Goal: Answer question/provide support: Share knowledge or assist other users

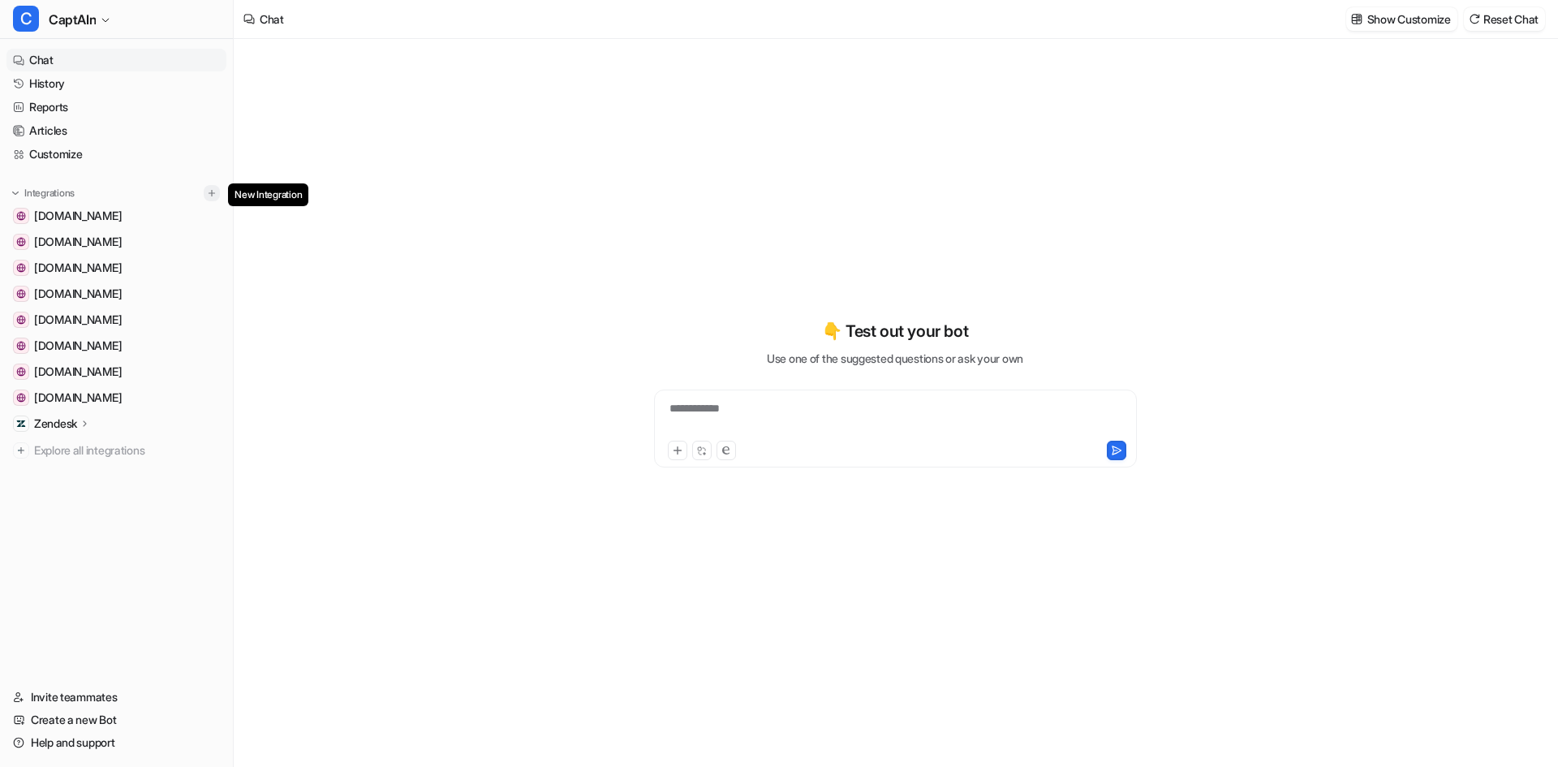
type textarea "**********"
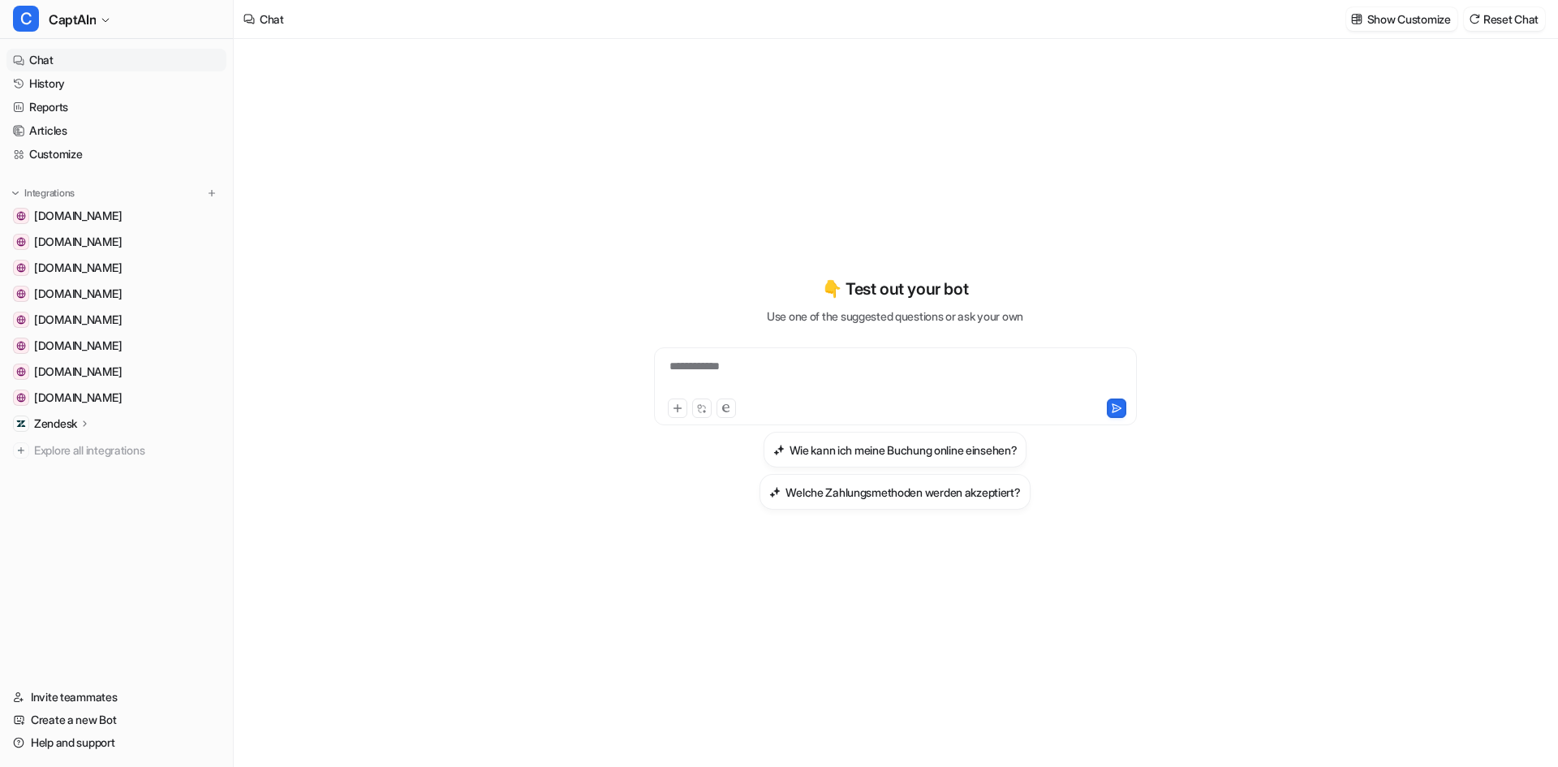
click at [744, 367] on div "**********" at bounding box center [895, 376] width 475 height 37
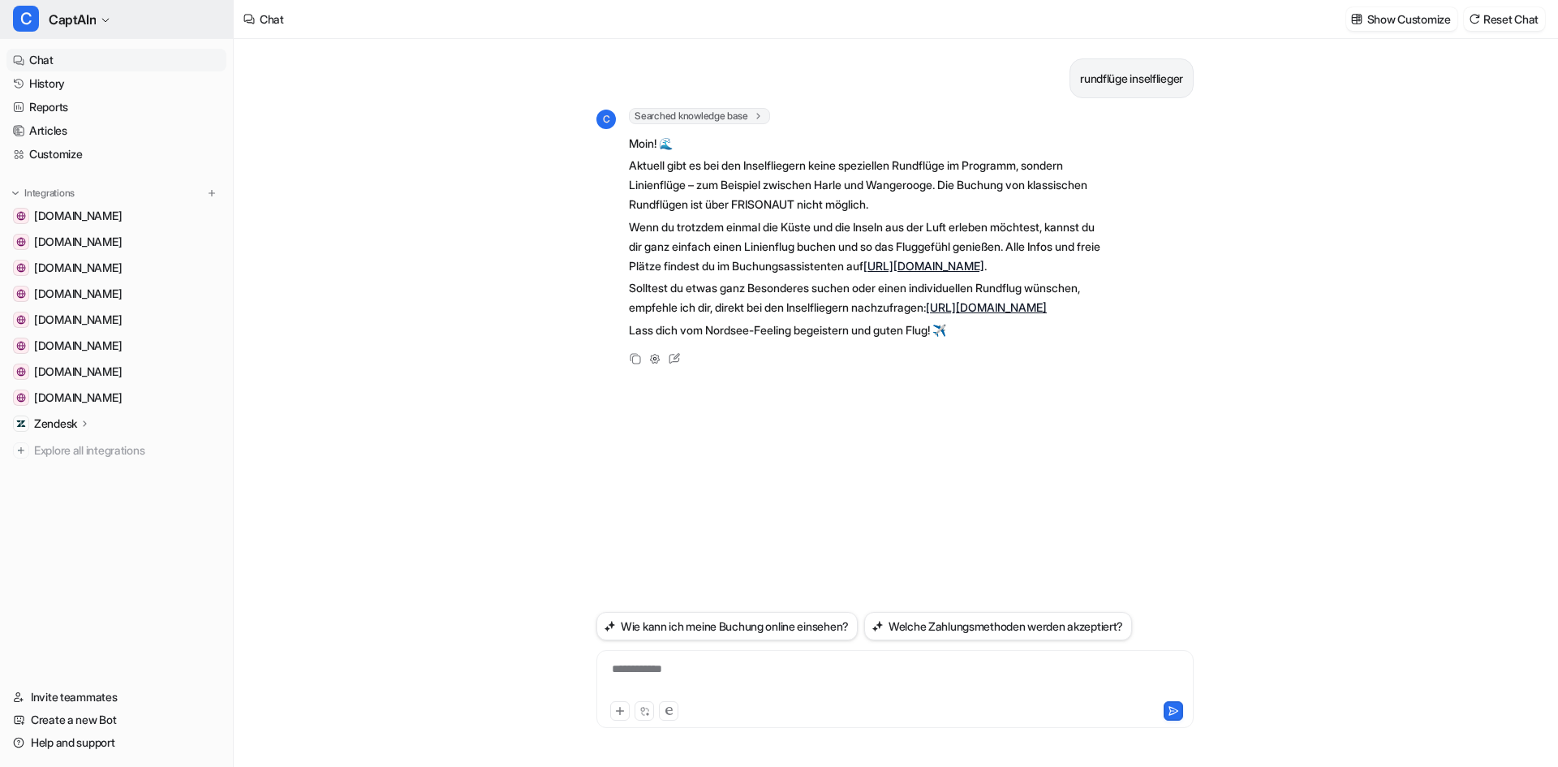
click at [37, 24] on span "C" at bounding box center [26, 19] width 26 height 26
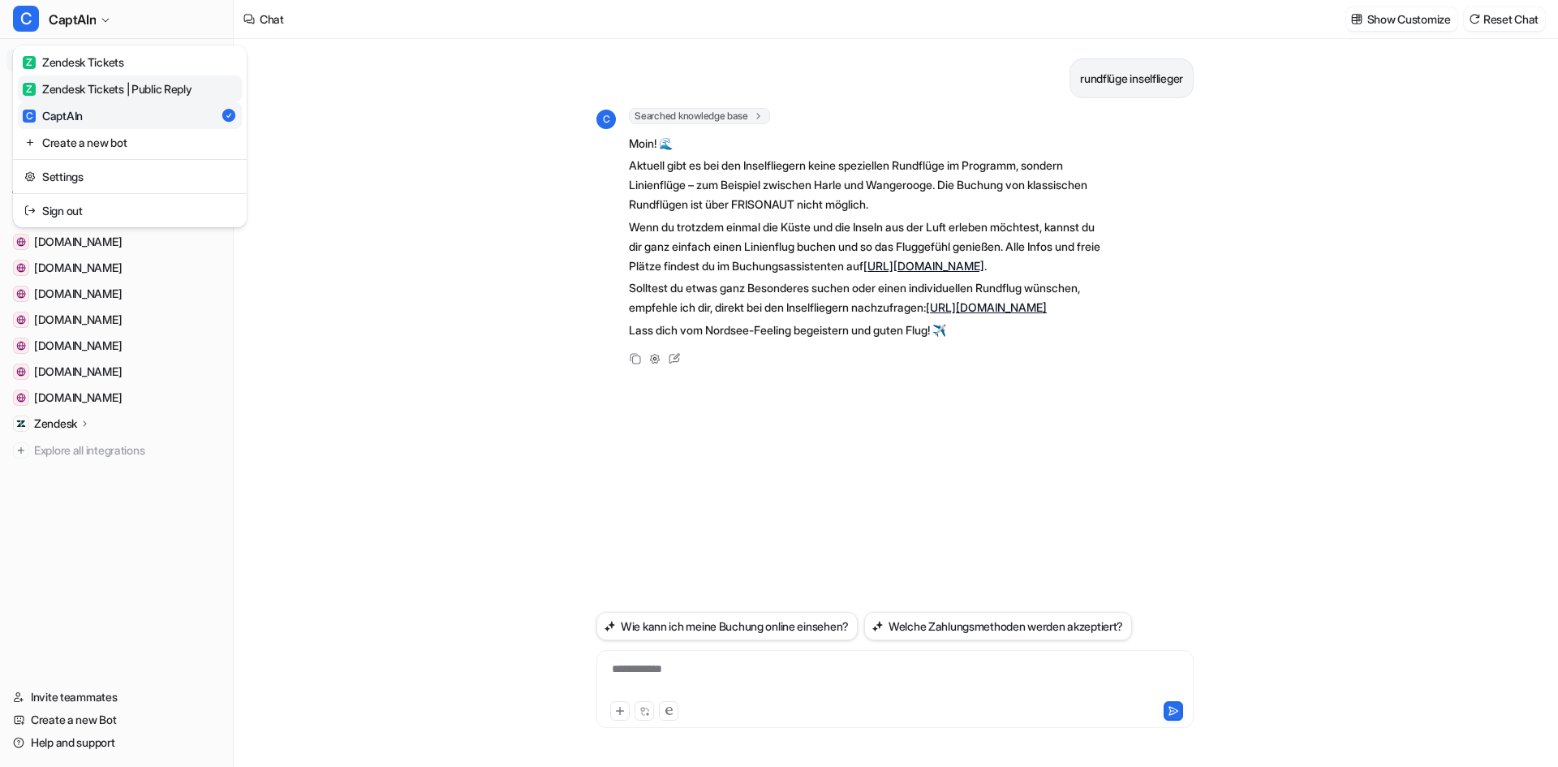
click at [114, 88] on div "Z Zendesk Tickets | Public Reply" at bounding box center [108, 88] width 170 height 17
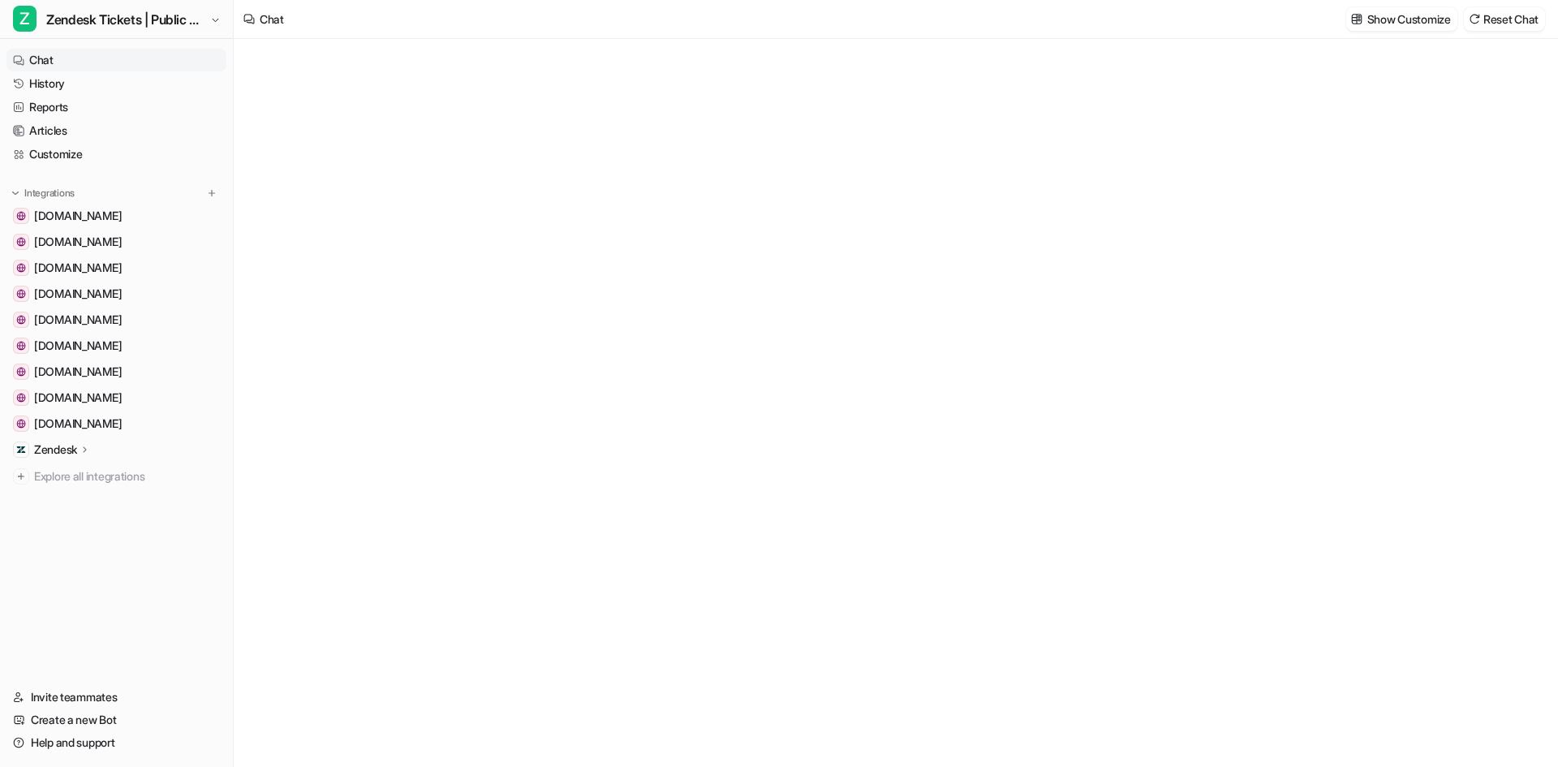
type textarea "**********"
click at [621, 709] on div "**********" at bounding box center [895, 403] width 597 height 728
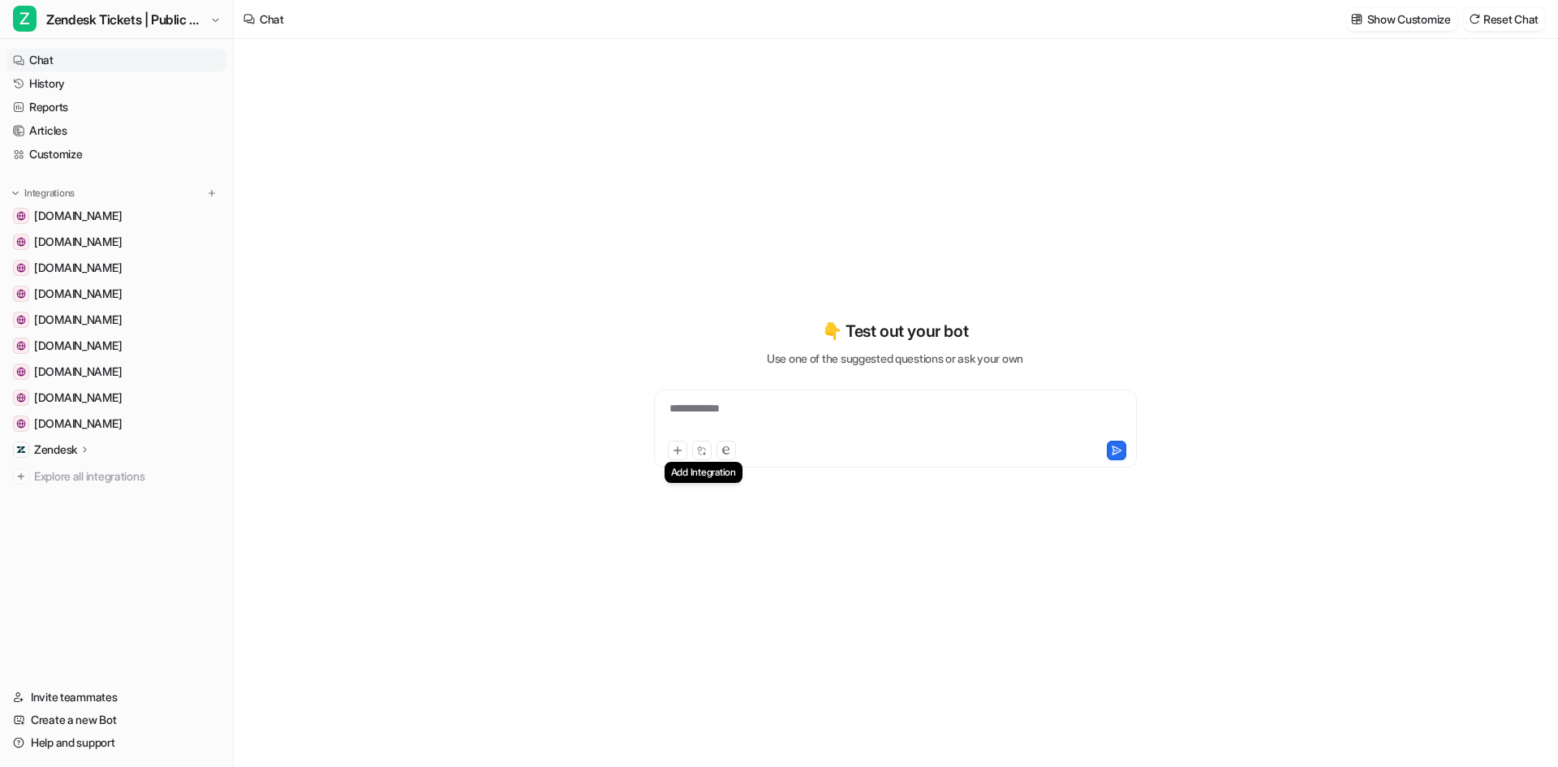
click at [680, 435] on div "**********" at bounding box center [895, 418] width 475 height 37
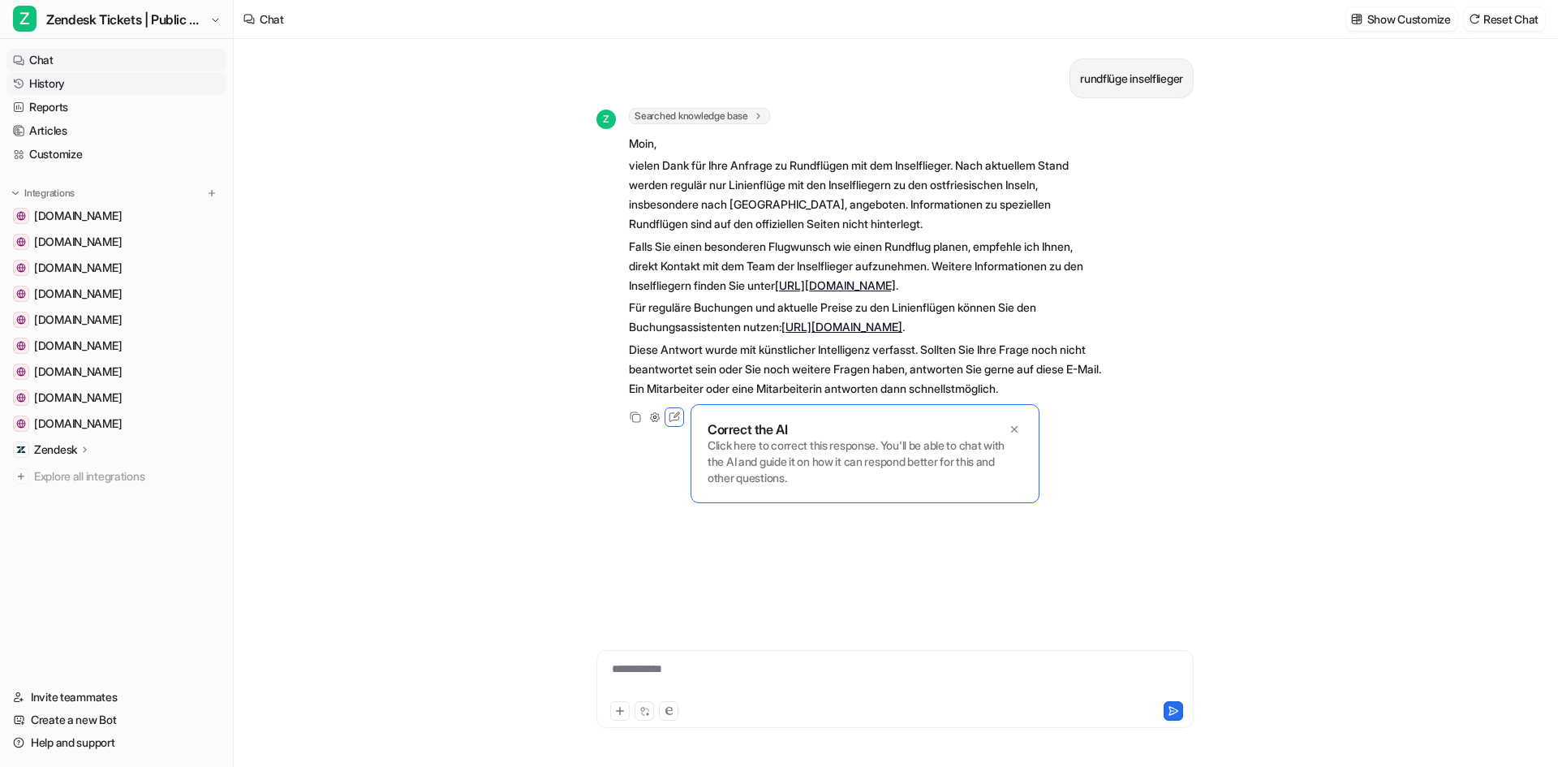
click at [32, 90] on link "History" at bounding box center [116, 83] width 220 height 23
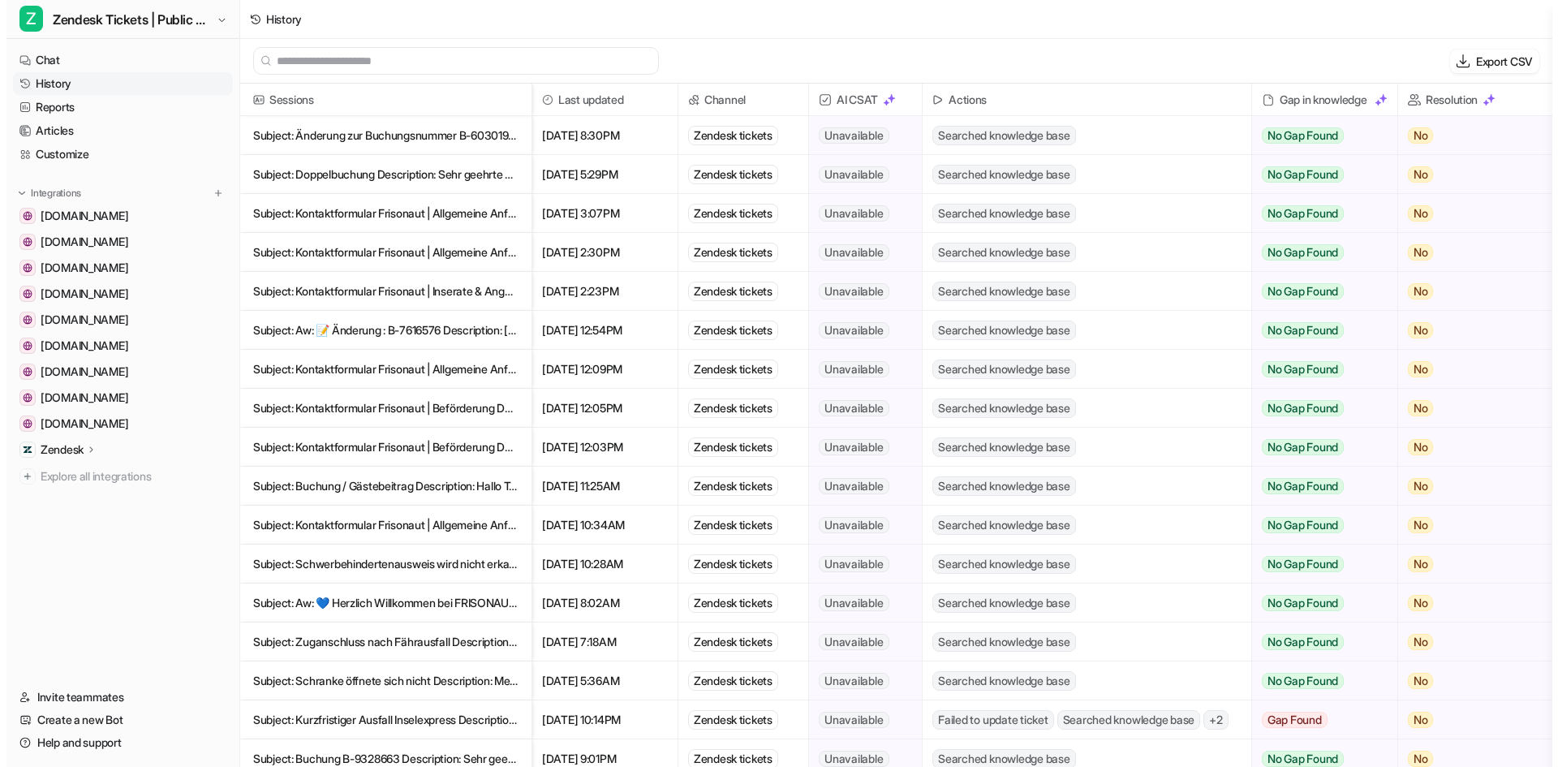
scroll to position [1055, 0]
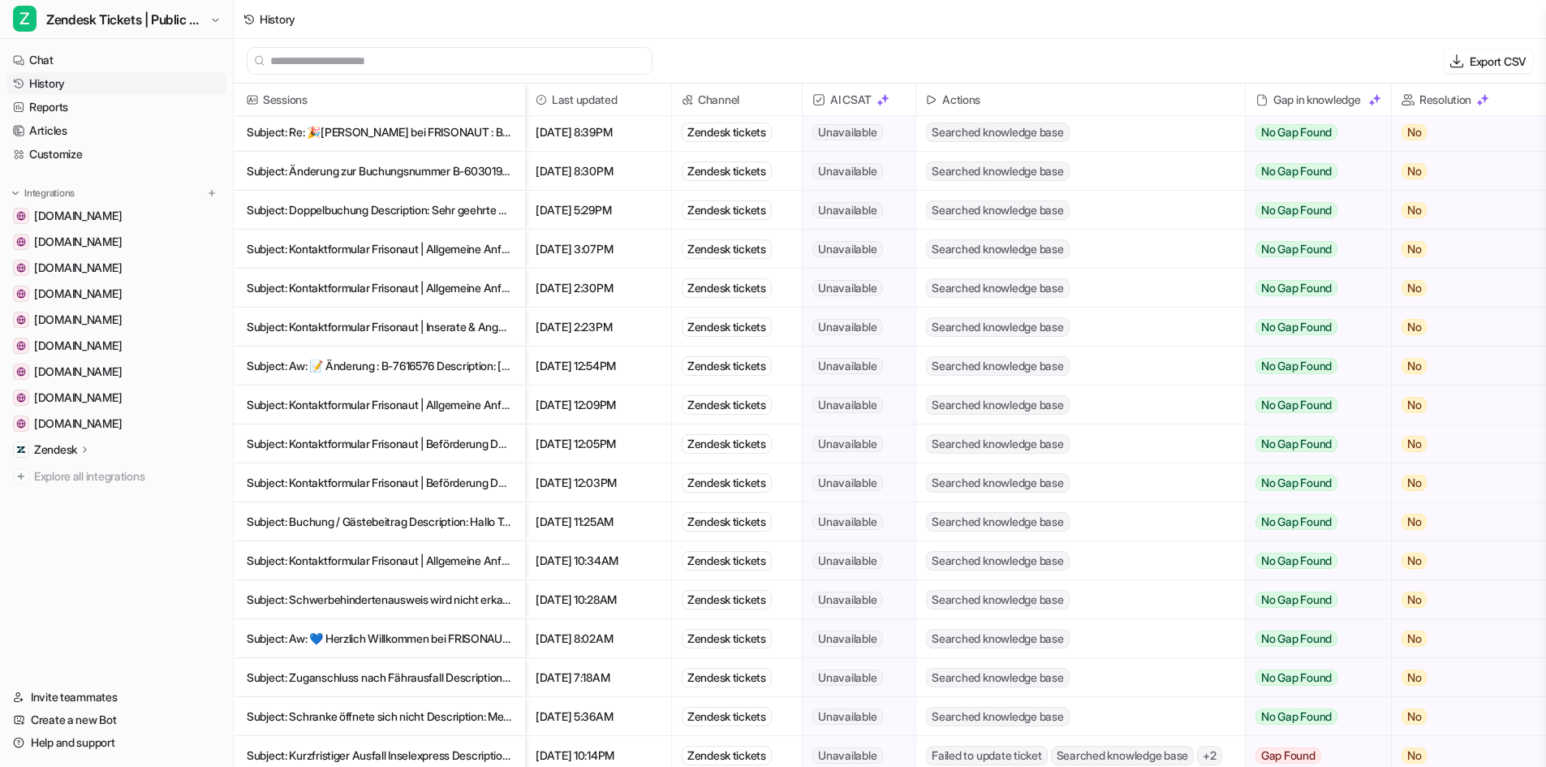
click at [601, 320] on span "[DATE] 2:23PM" at bounding box center [598, 327] width 132 height 39
click at [444, 327] on p "Subject: Kontaktformular Frisonaut | Inserate & Angebote Description: Kontaktfo" at bounding box center [379, 327] width 265 height 39
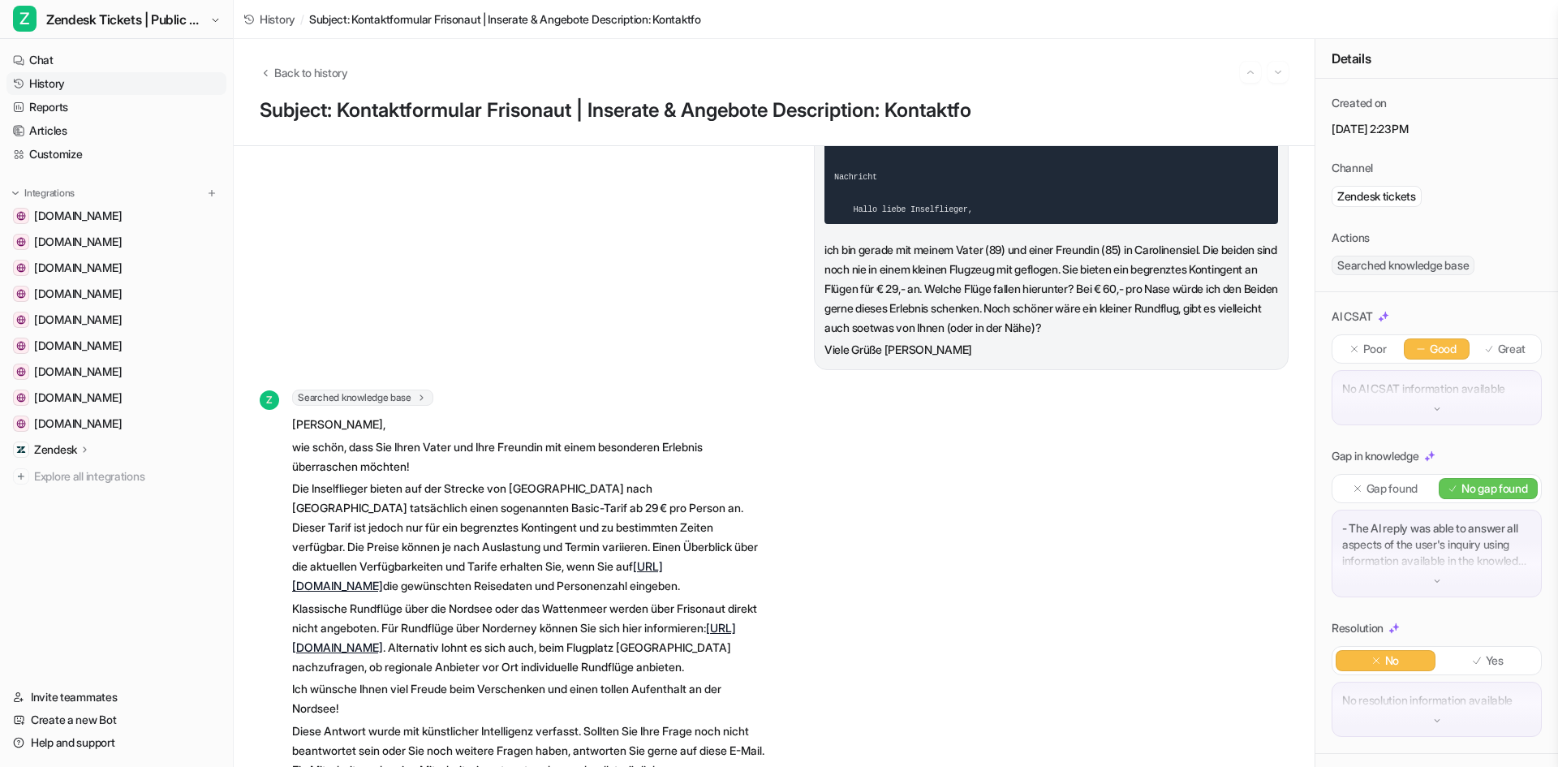
scroll to position [406, 0]
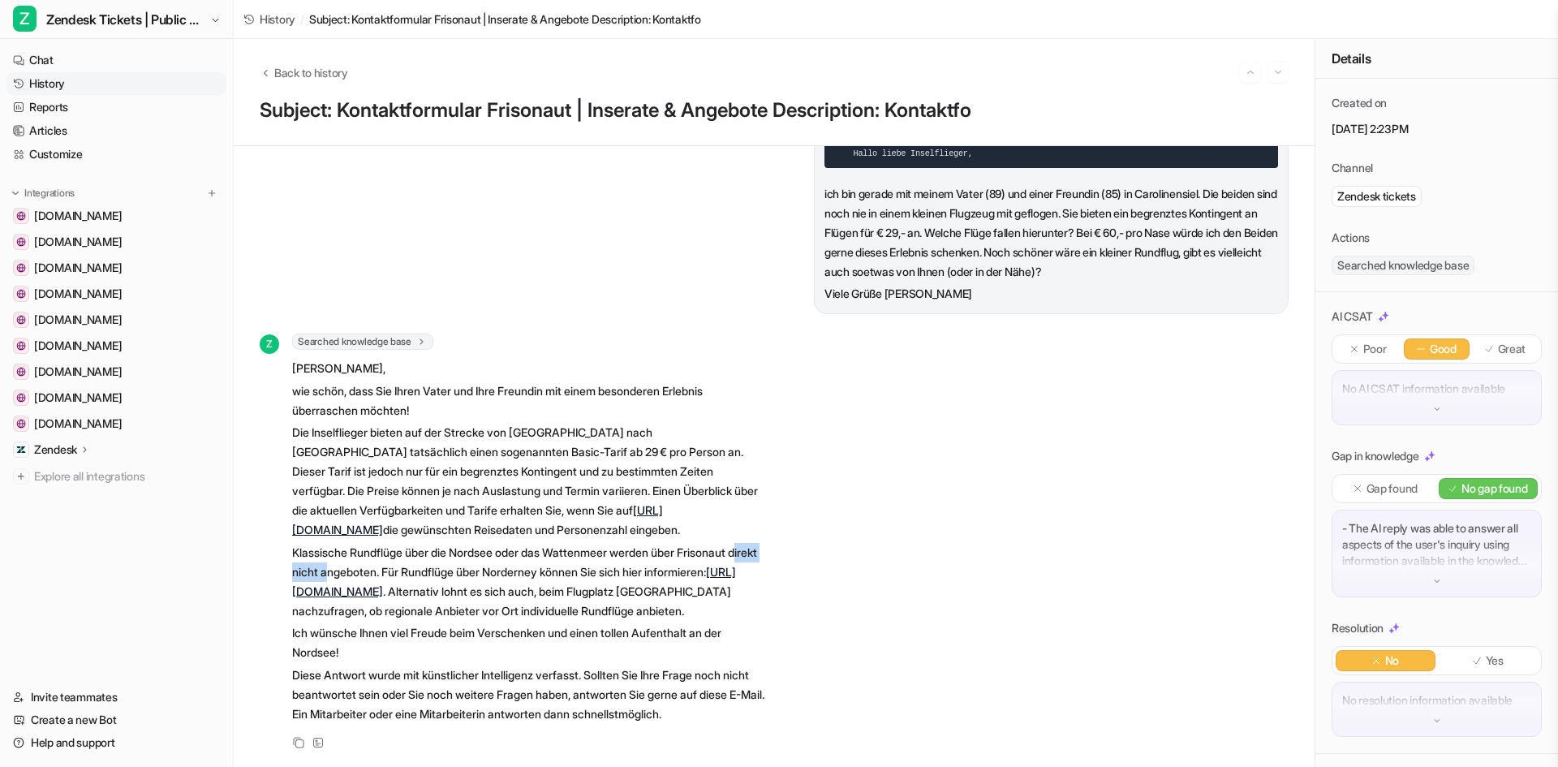
drag, startPoint x: 299, startPoint y: 552, endPoint x: 365, endPoint y: 549, distance: 65.8
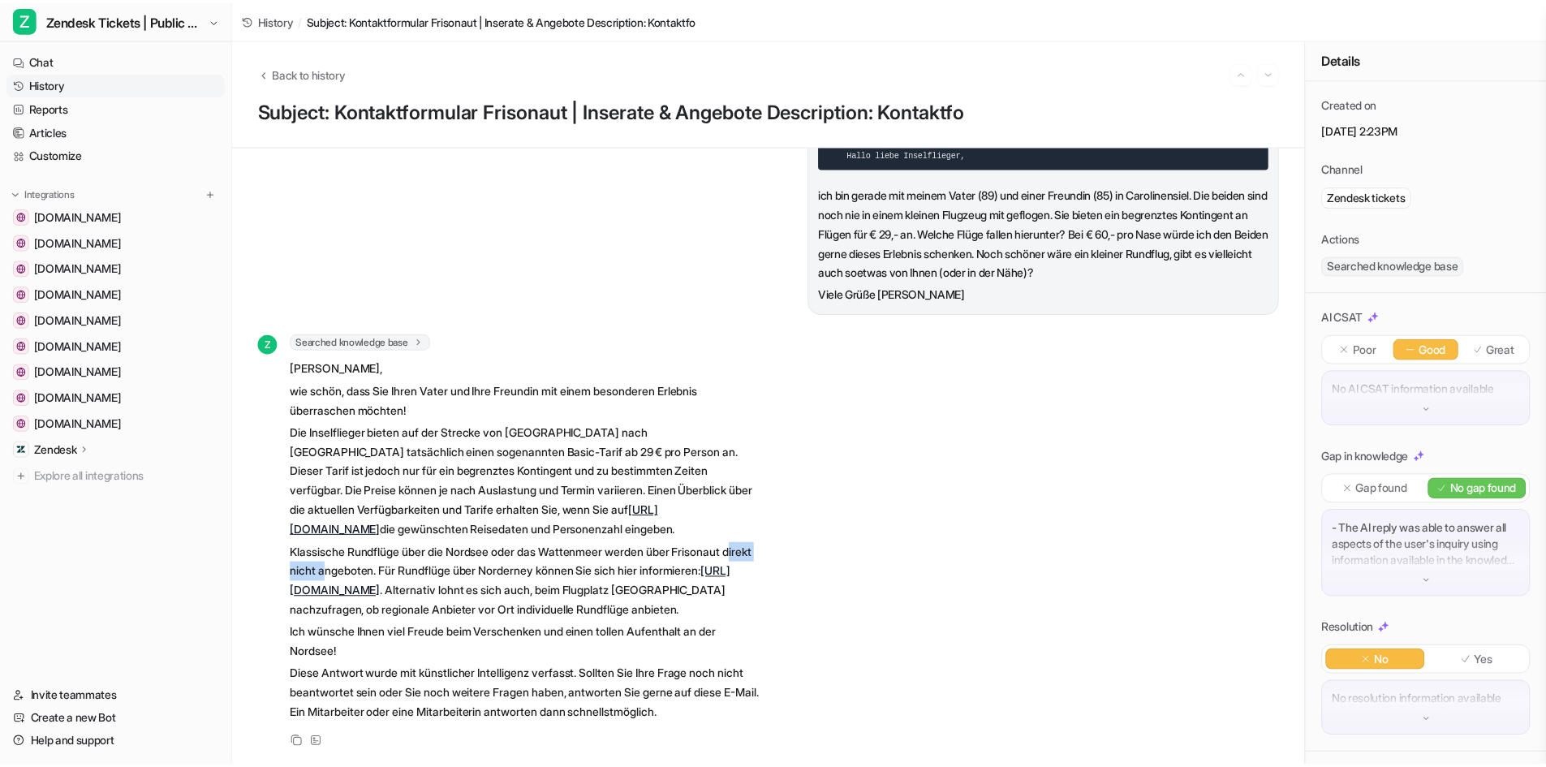
scroll to position [414, 0]
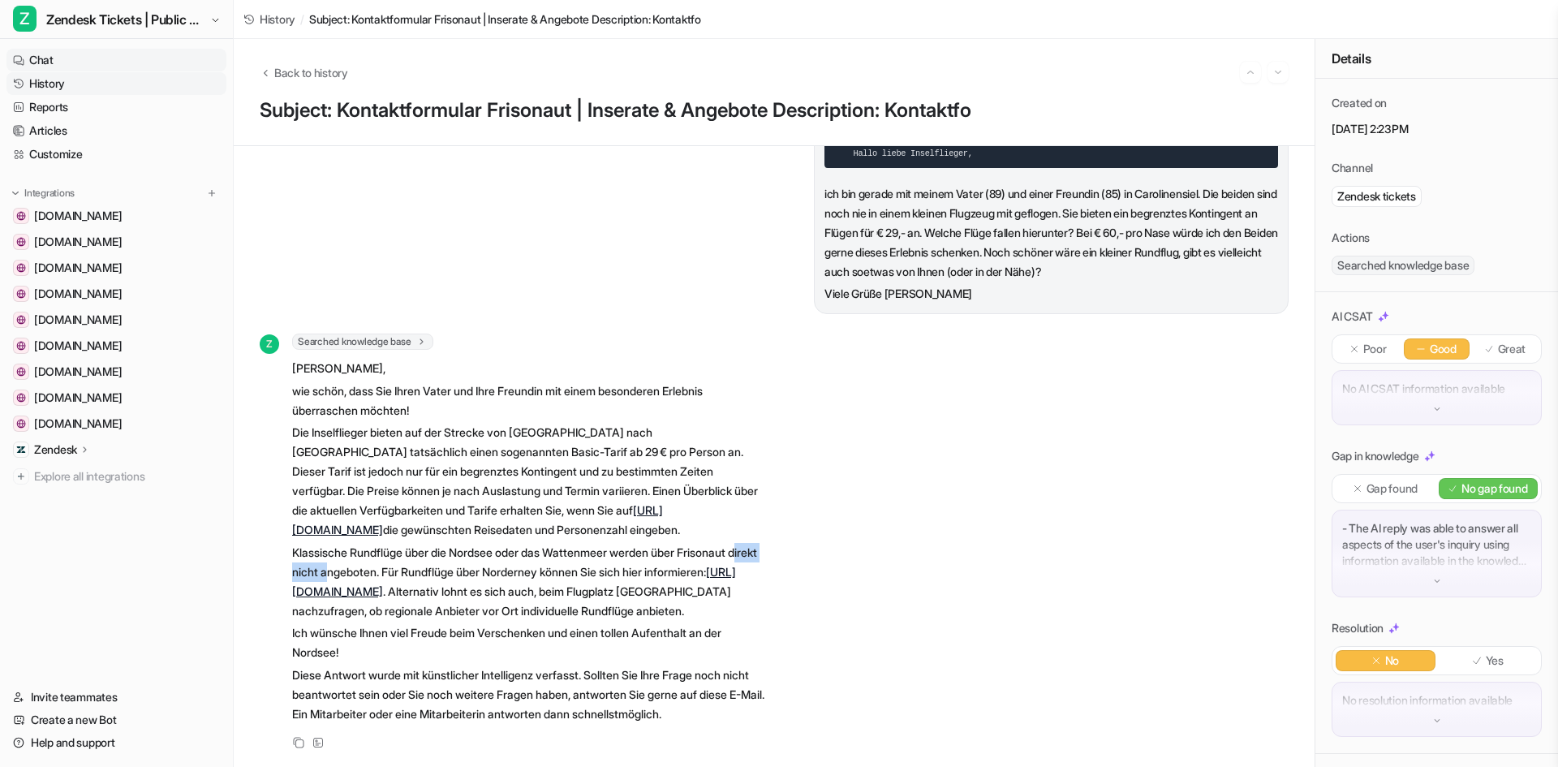
click at [45, 59] on link "Chat" at bounding box center [116, 60] width 220 height 23
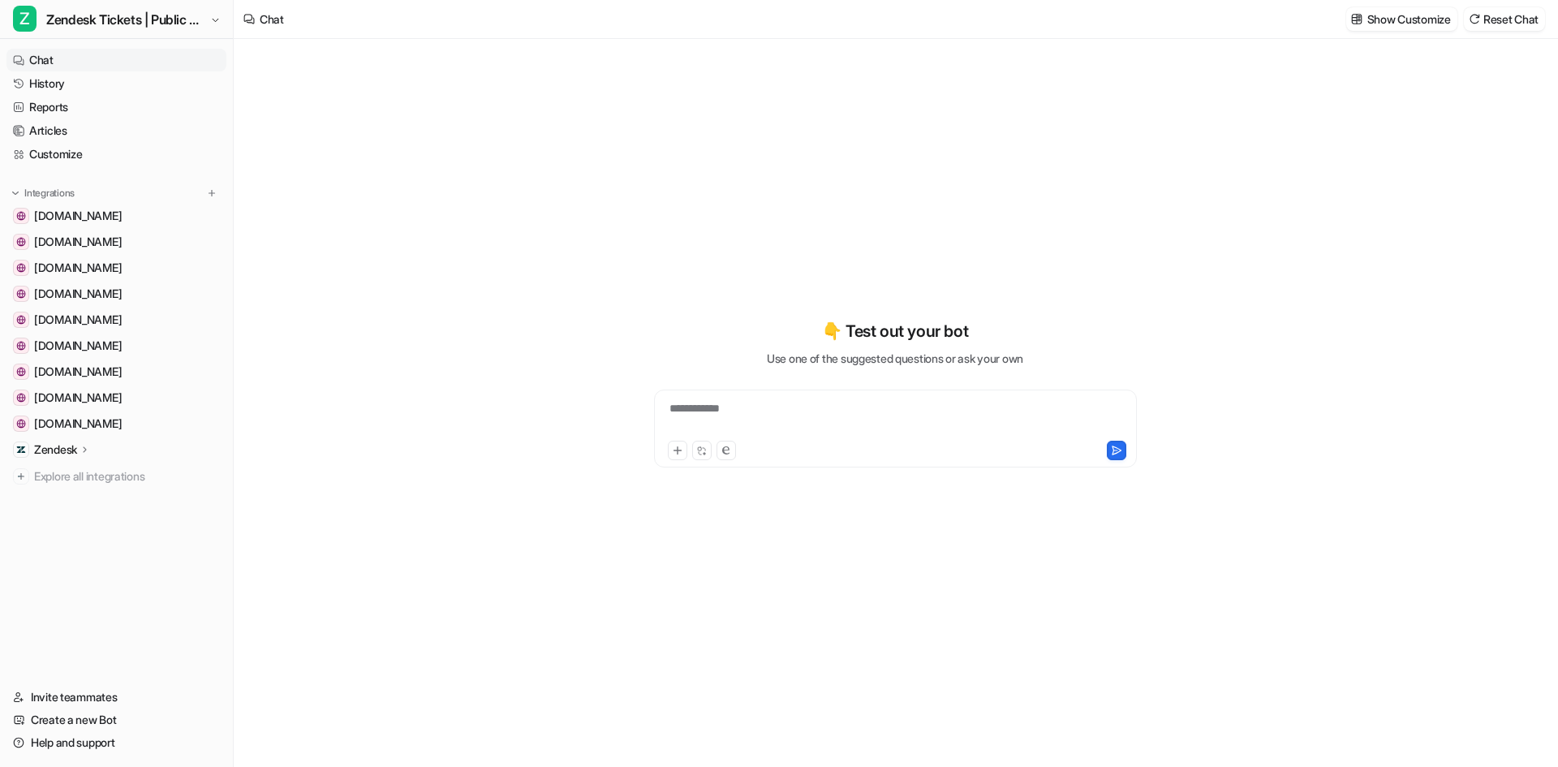
click at [726, 415] on div "**********" at bounding box center [895, 418] width 475 height 37
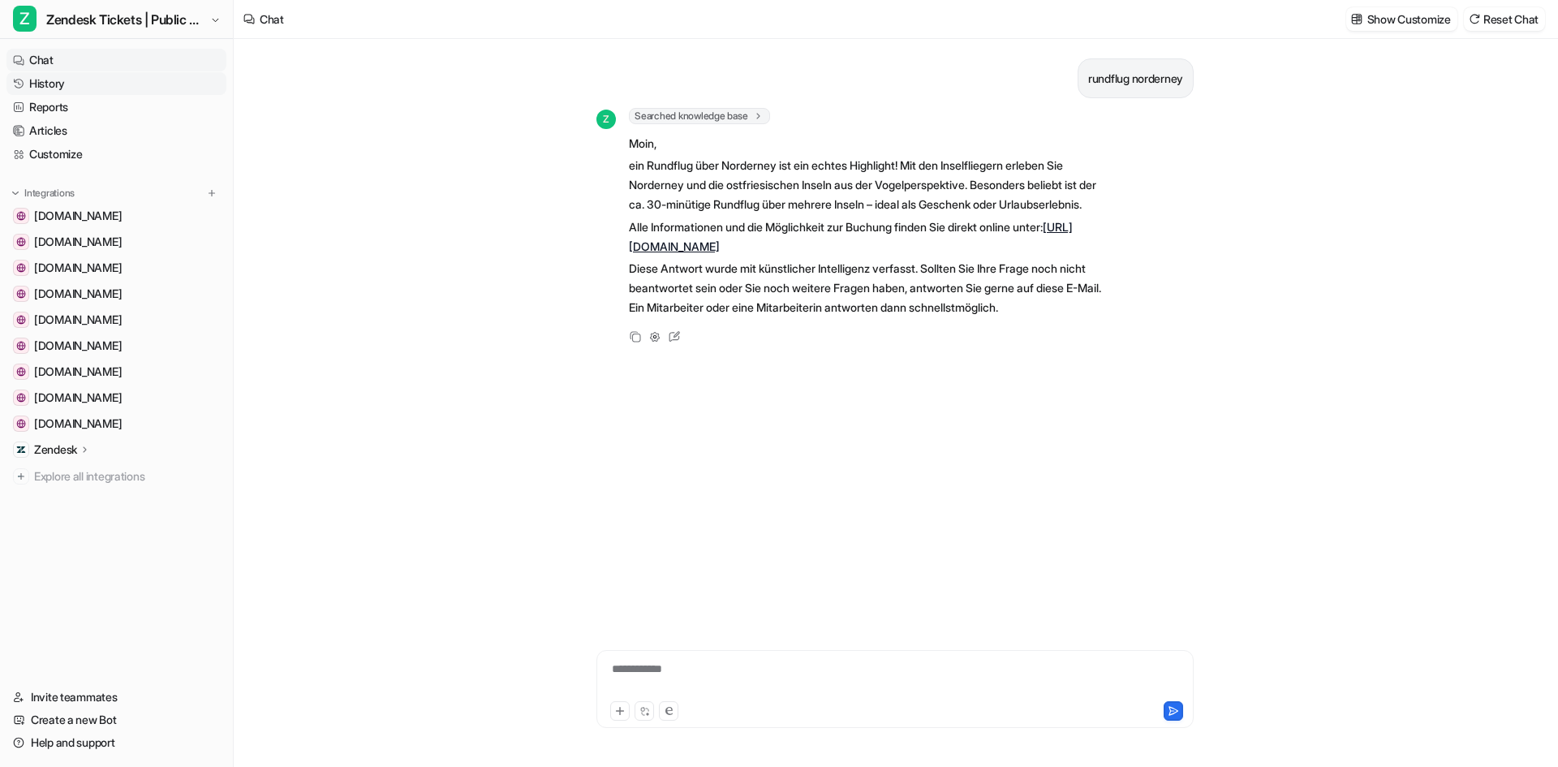
click at [76, 75] on link "History" at bounding box center [116, 83] width 220 height 23
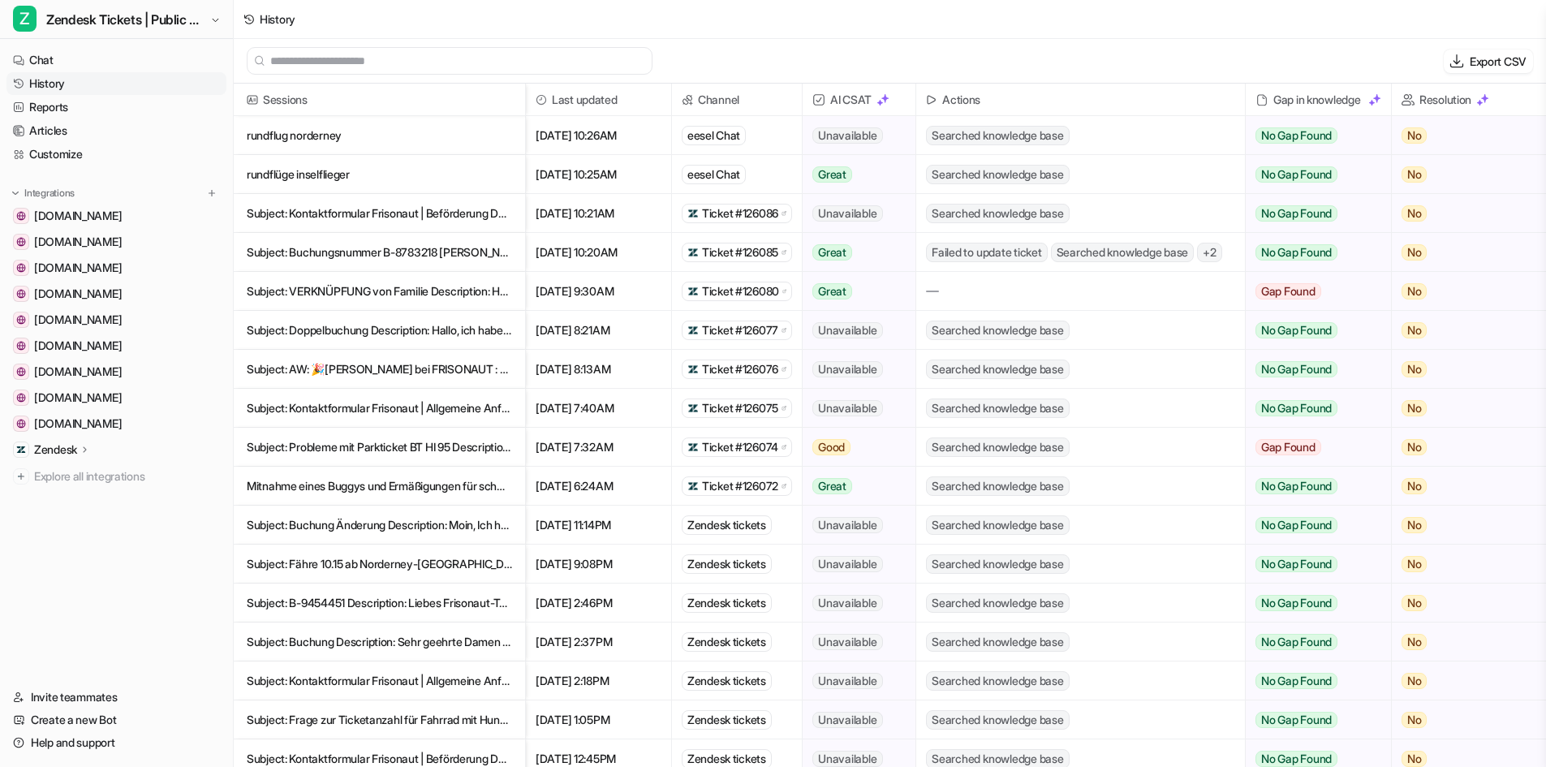
click at [446, 136] on p "rundflug norderney" at bounding box center [379, 135] width 265 height 39
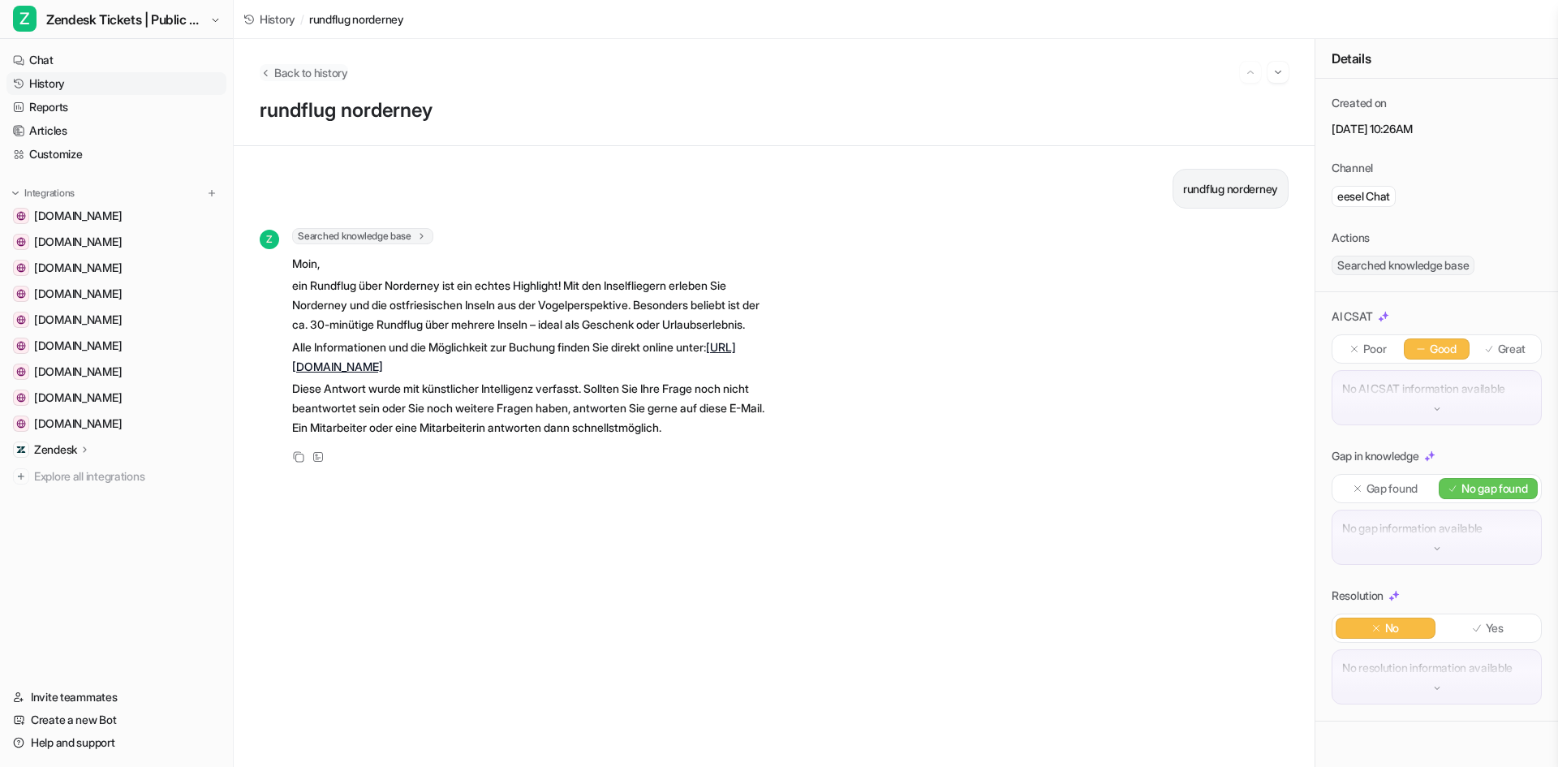
click at [265, 75] on icon "Back to history" at bounding box center [265, 73] width 11 height 12
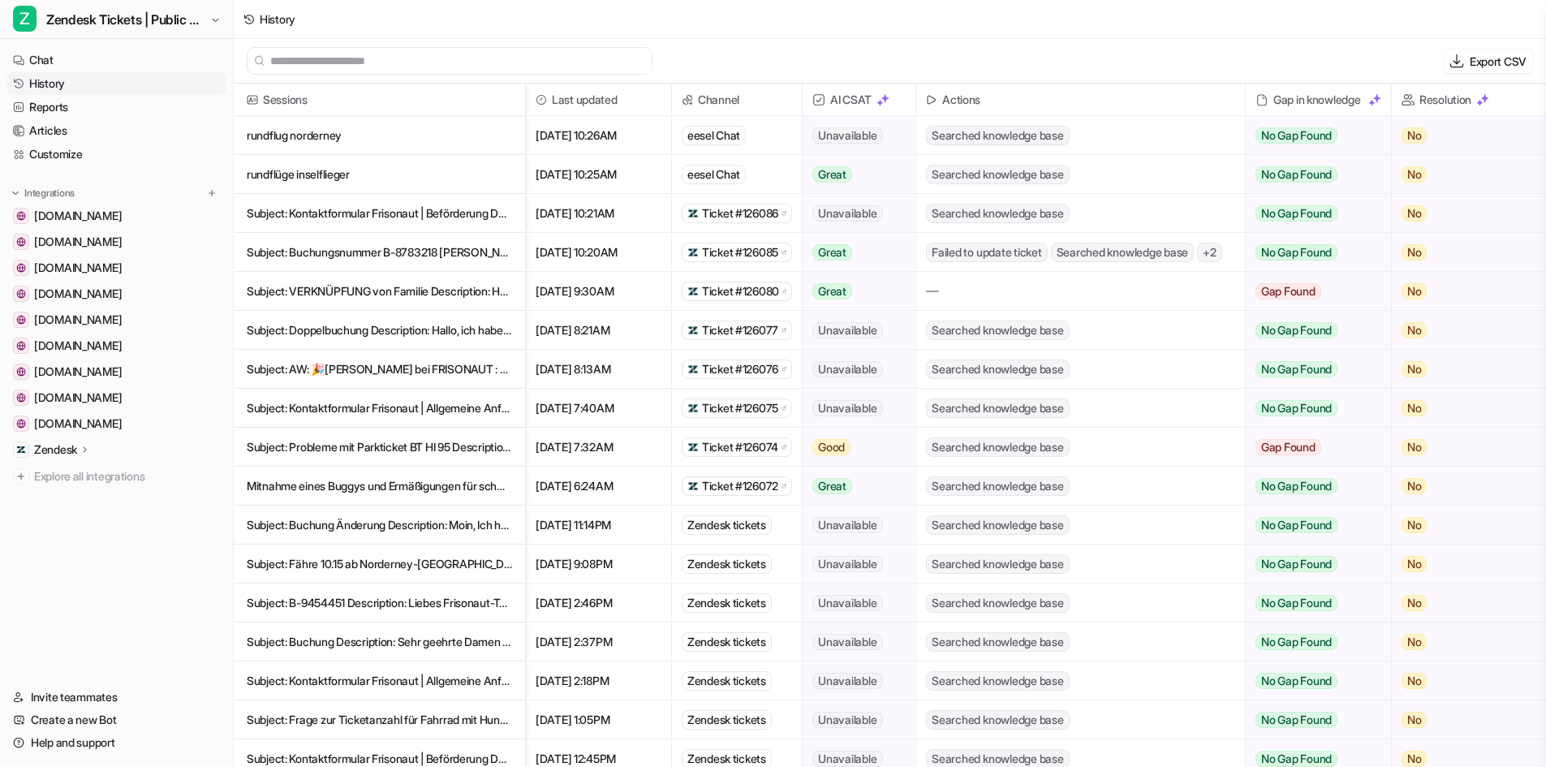
click at [483, 138] on p "rundflug norderney" at bounding box center [379, 135] width 265 height 39
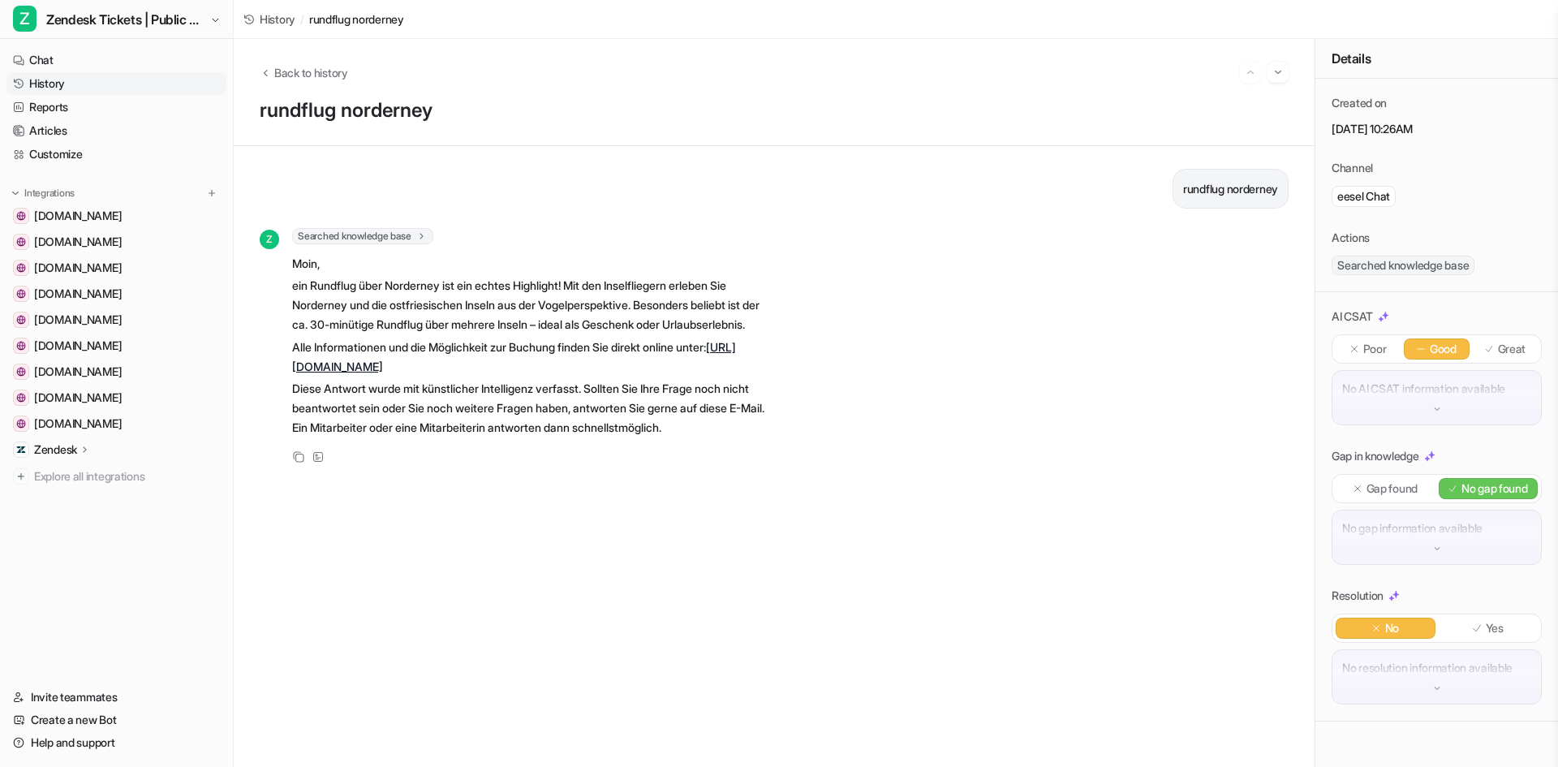
click at [1446, 689] on div "No resolution information available" at bounding box center [1437, 676] width 210 height 55
click at [320, 463] on icon at bounding box center [317, 456] width 11 height 11
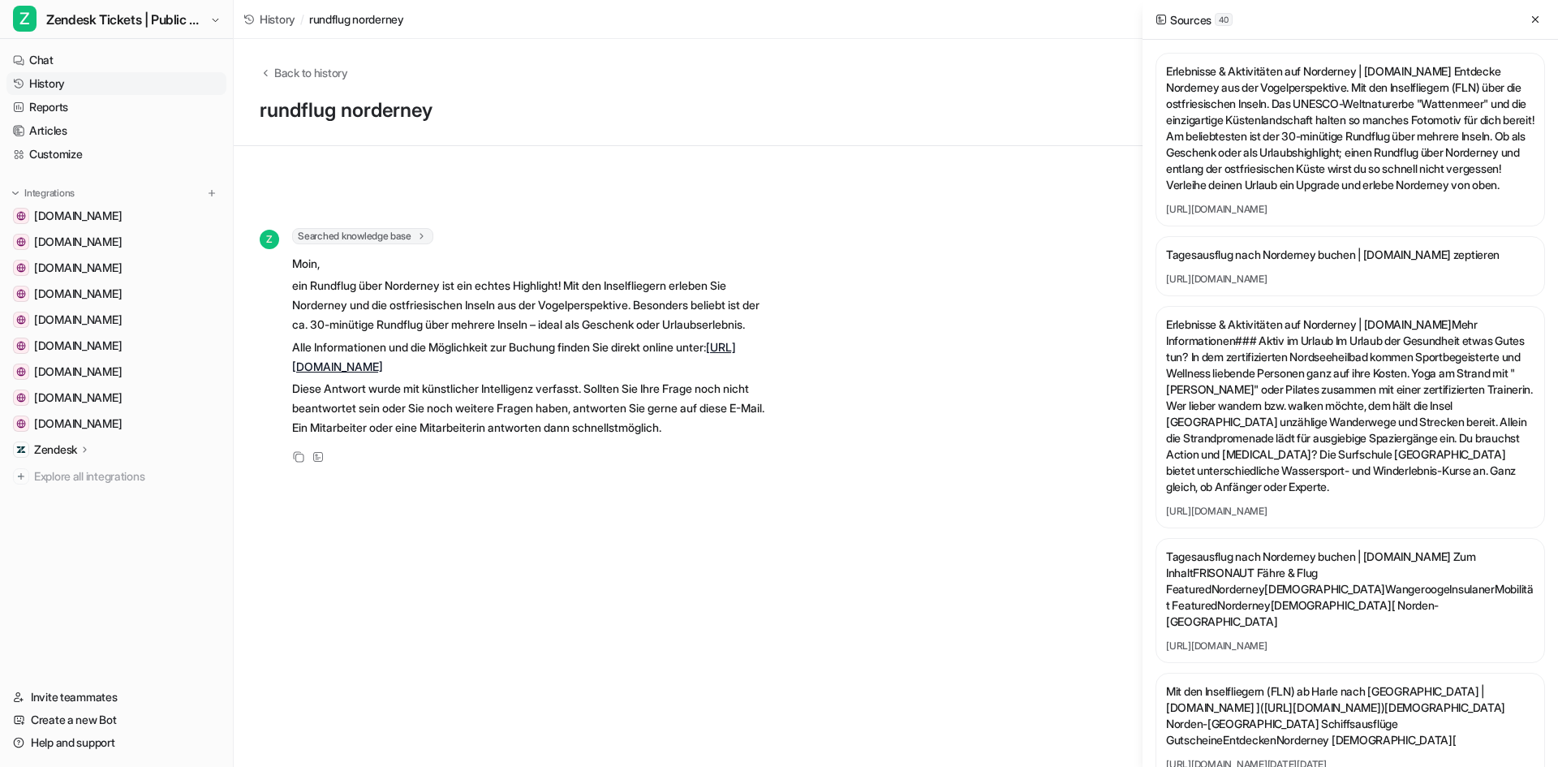
click at [1251, 216] on link "[URL][DOMAIN_NAME]" at bounding box center [1350, 209] width 368 height 13
drag, startPoint x: 1248, startPoint y: 136, endPoint x: 1279, endPoint y: 148, distance: 33.9
click at [1279, 162] on p "Erlebnisse & Aktivitäten auf Norderney | [DOMAIN_NAME] Entdecke Norderney aus d…" at bounding box center [1350, 128] width 368 height 130
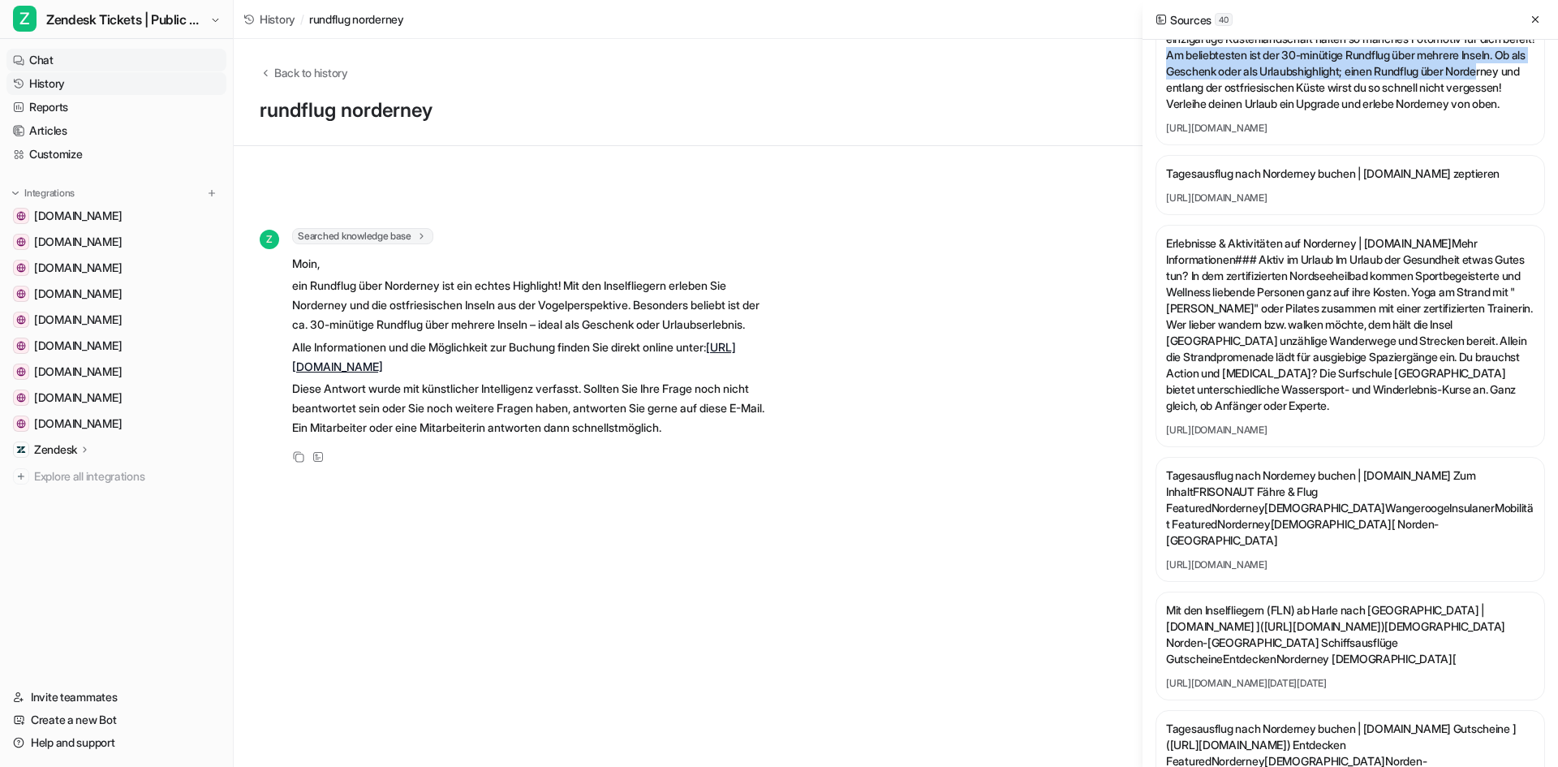
click at [61, 52] on link "Chat" at bounding box center [116, 60] width 220 height 23
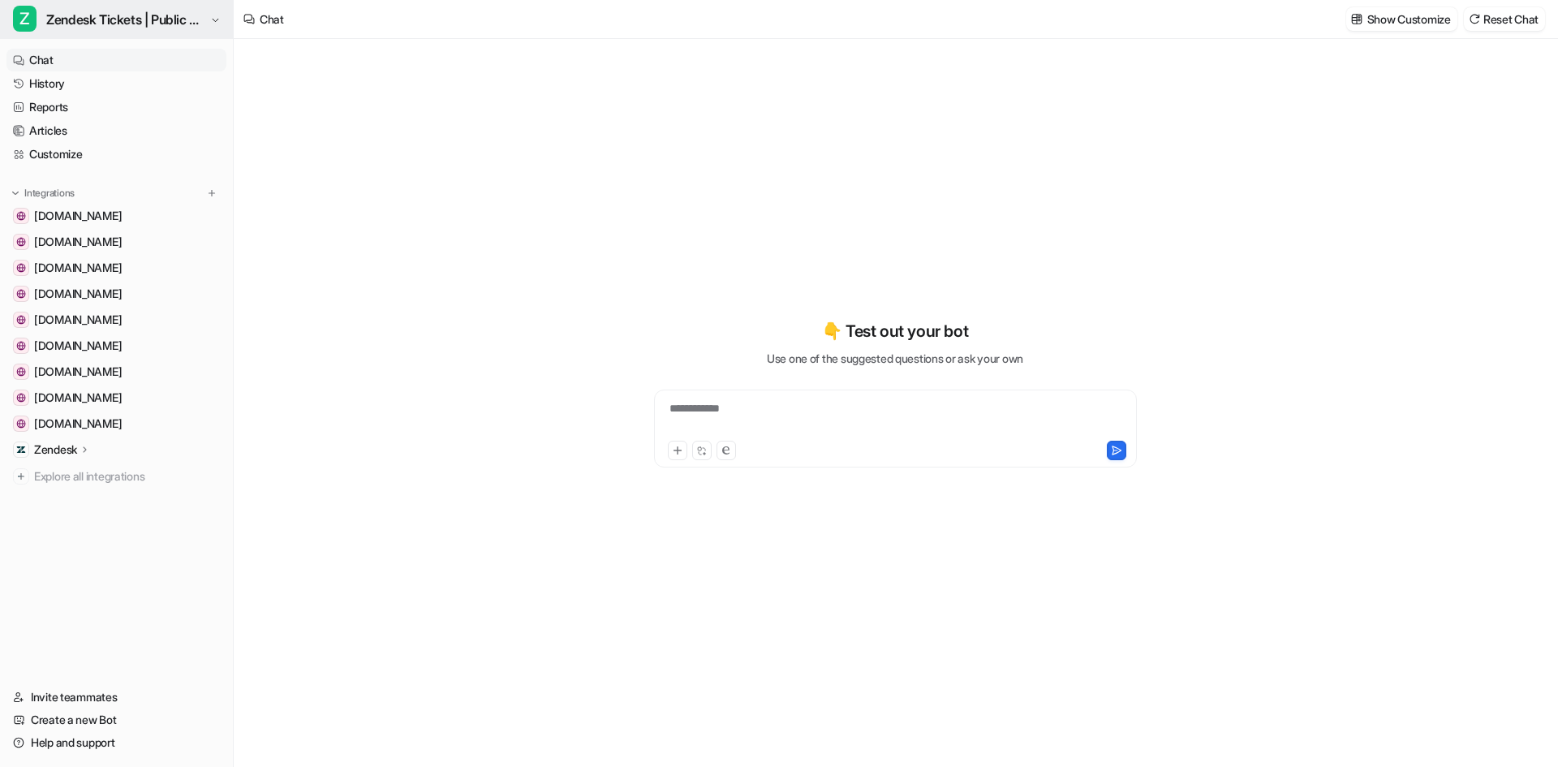
click at [80, 17] on span "Zendesk Tickets | Public Reply" at bounding box center [126, 19] width 160 height 23
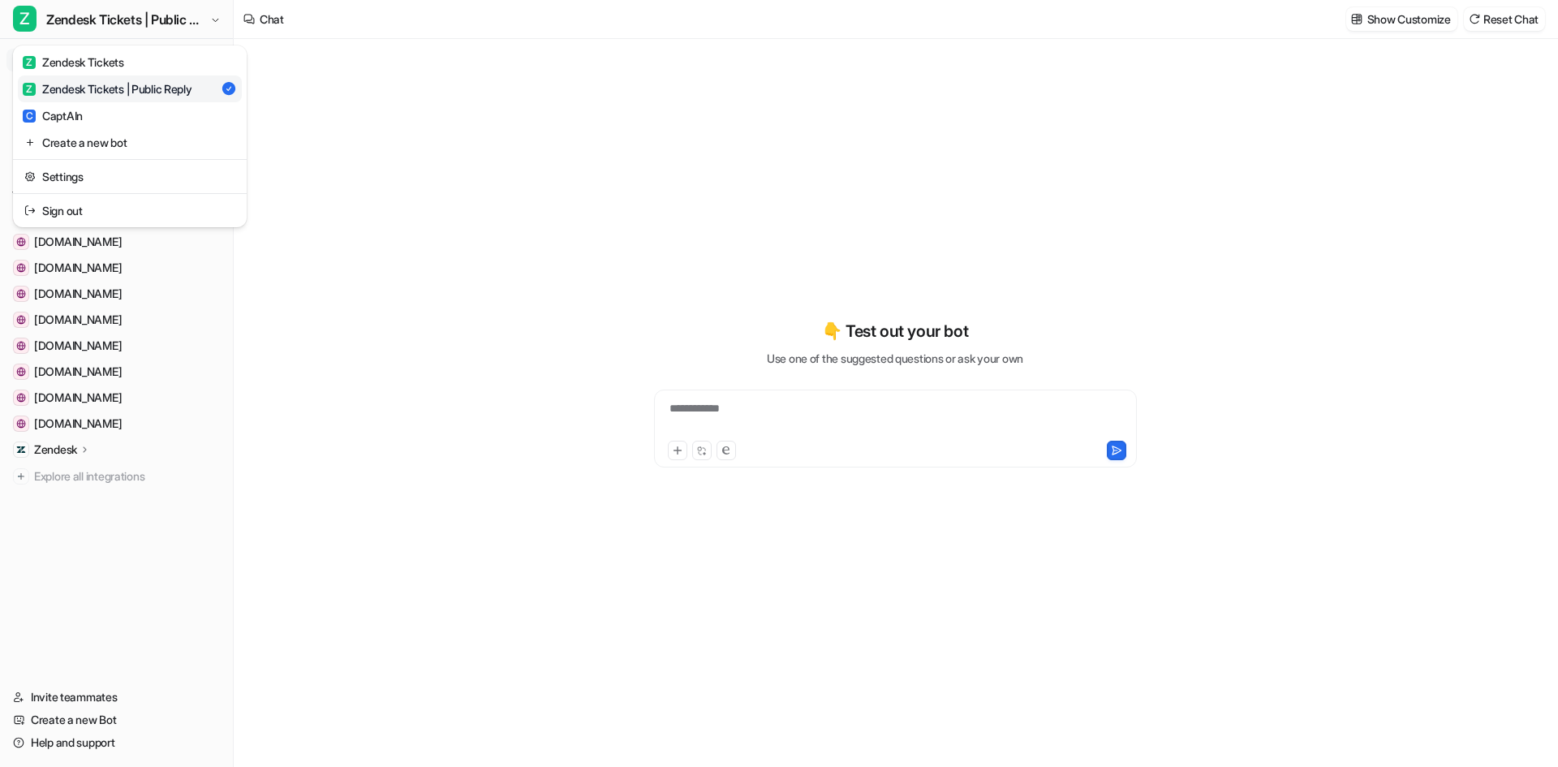
click at [84, 89] on div "Z Zendesk Tickets | Public Reply" at bounding box center [108, 88] width 170 height 17
click at [905, 399] on div "**********" at bounding box center [895, 429] width 483 height 78
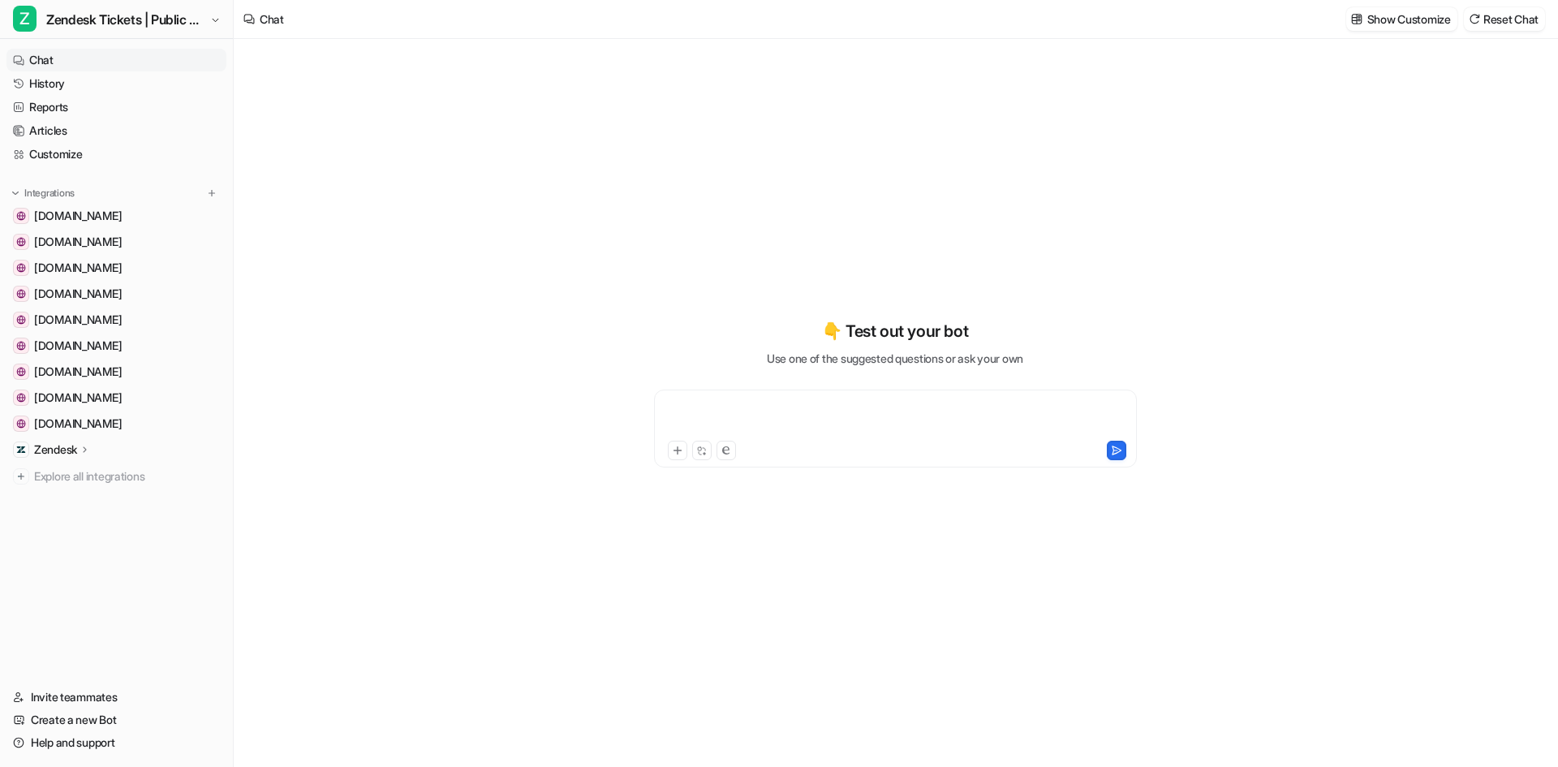
click at [882, 414] on div at bounding box center [895, 418] width 475 height 37
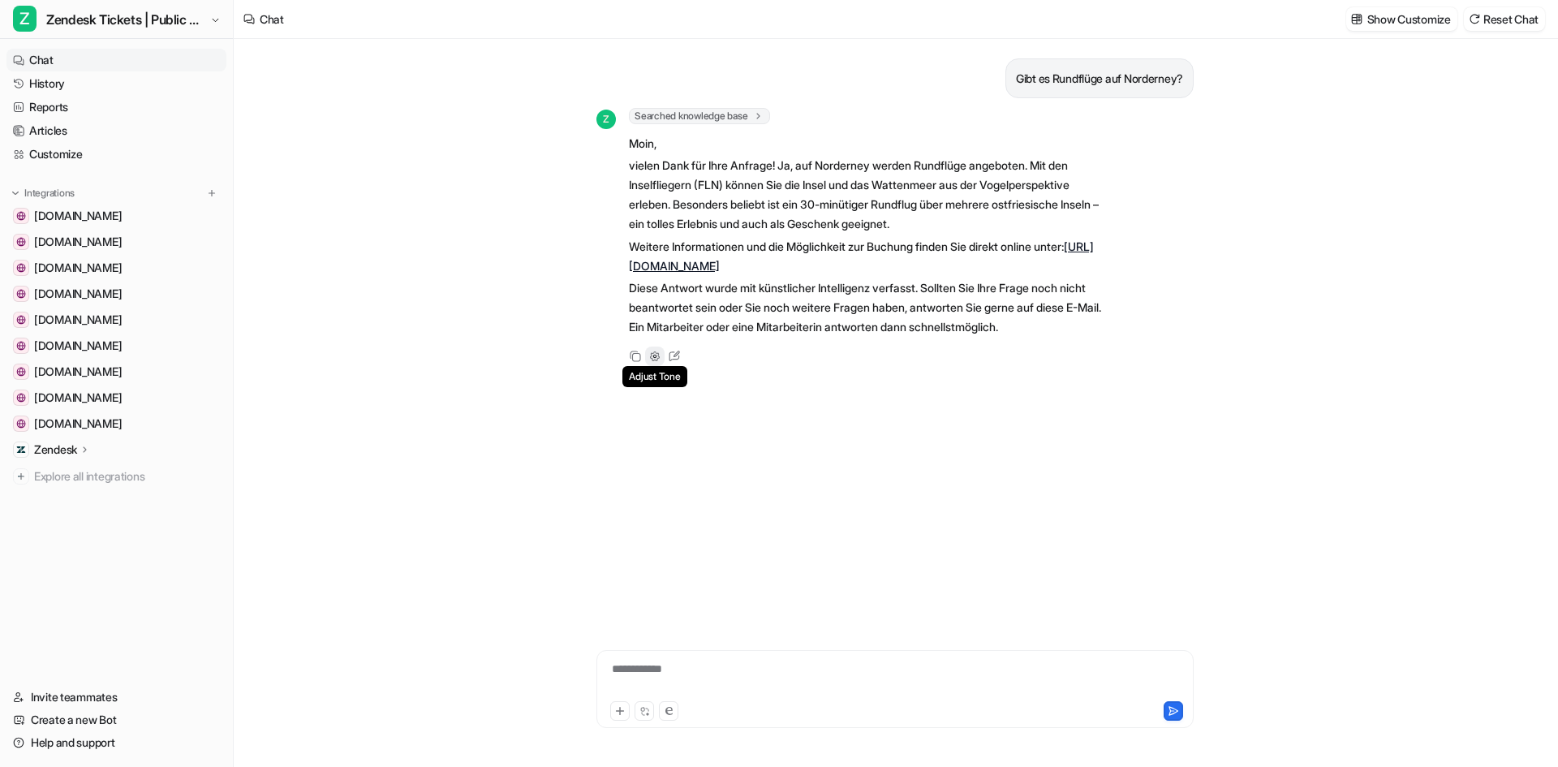
click at [659, 360] on icon at bounding box center [654, 356] width 11 height 11
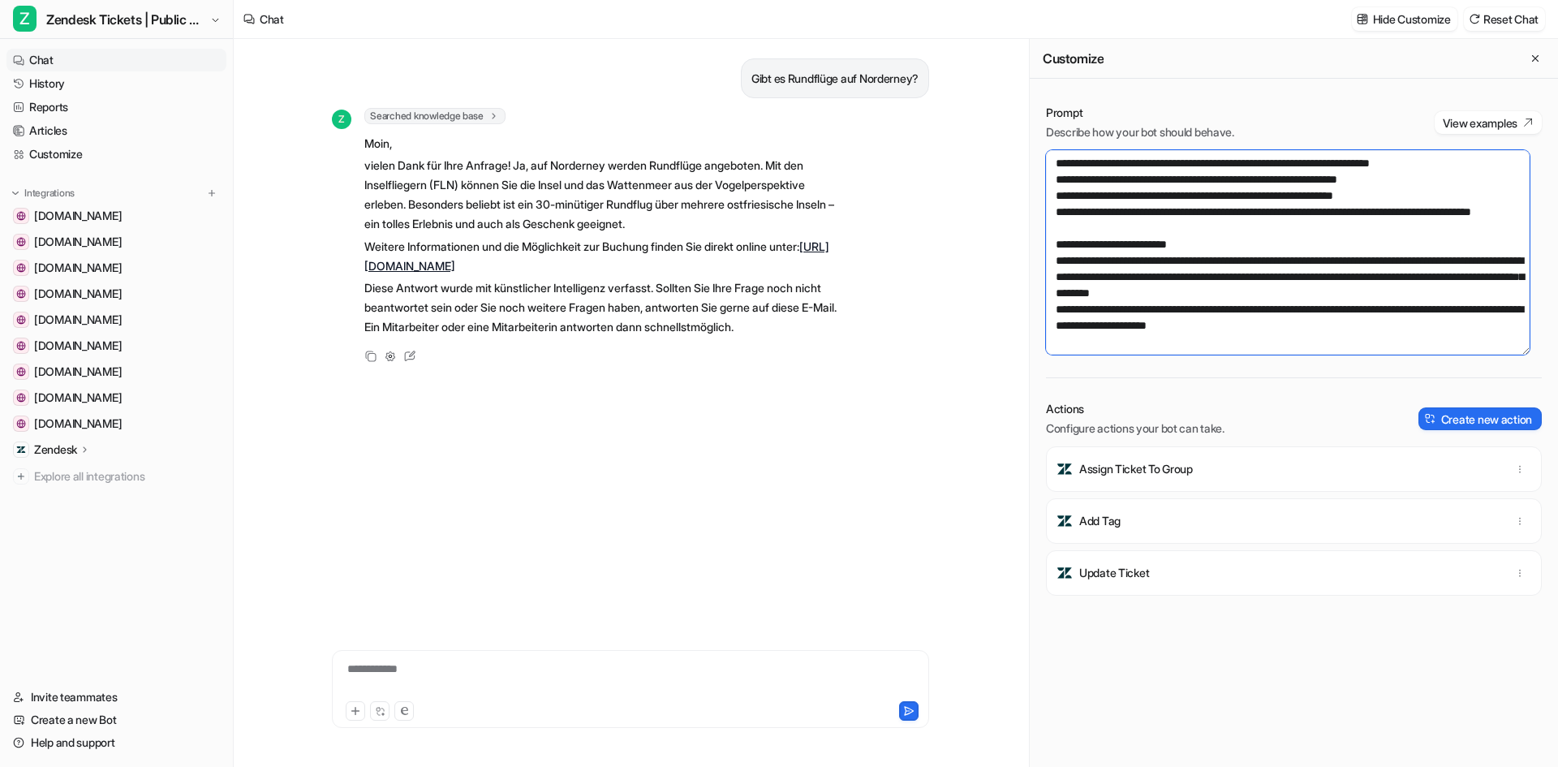
scroll to position [989, 0]
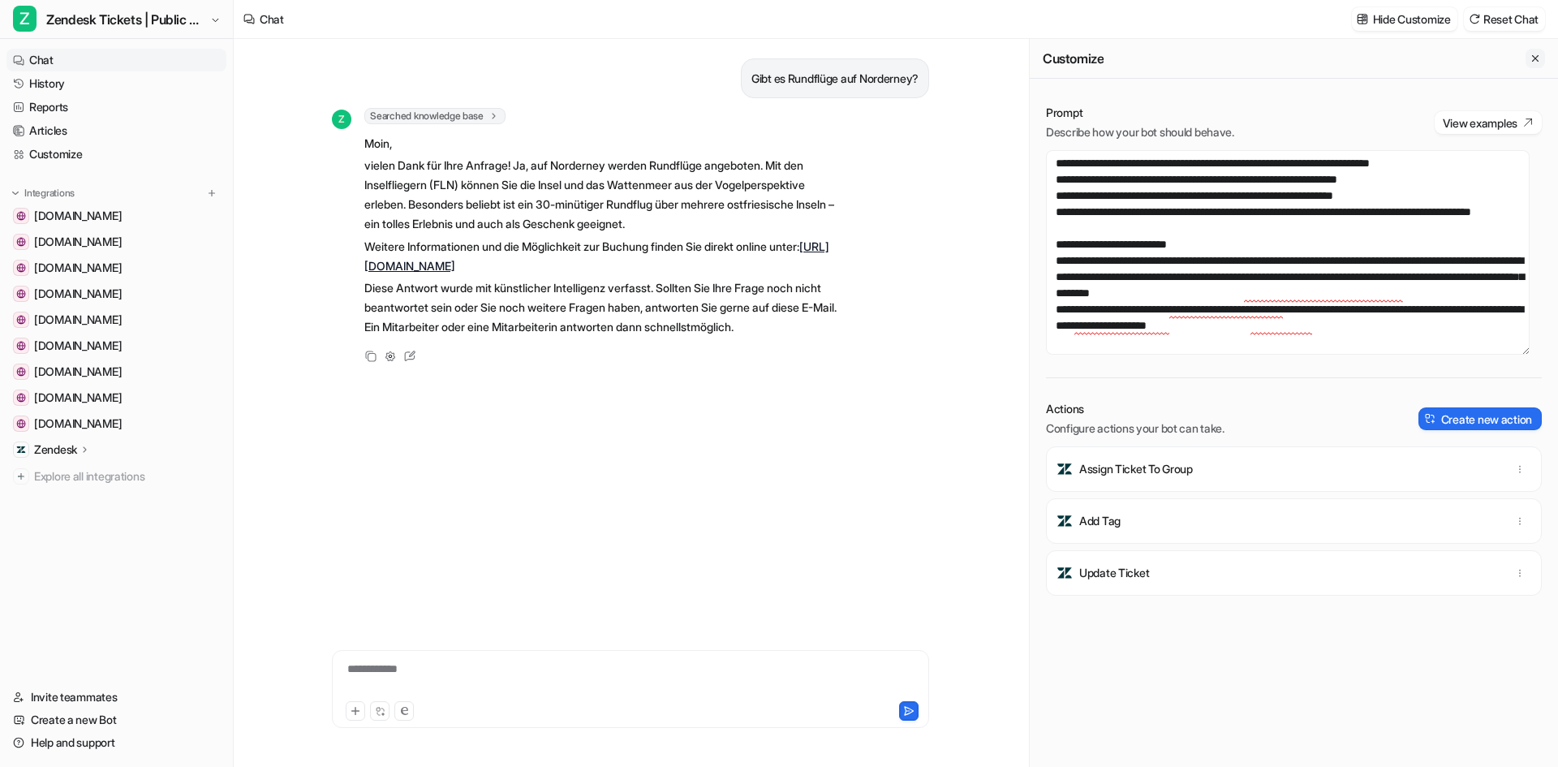
click at [1531, 58] on button "Close flyout" at bounding box center [1535, 58] width 19 height 19
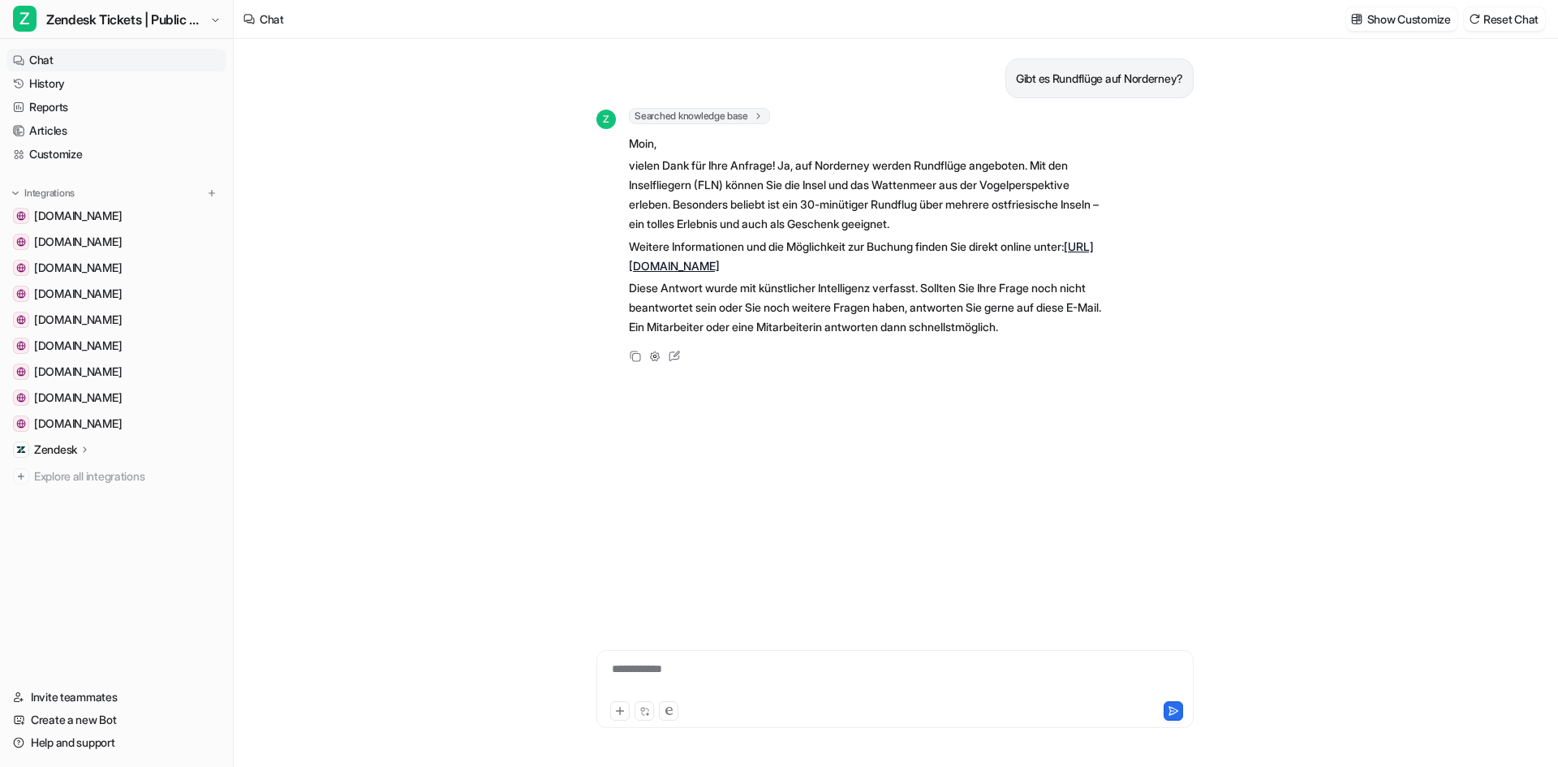
scroll to position [43553, 0]
click at [674, 353] on icon at bounding box center [674, 356] width 21 height 21
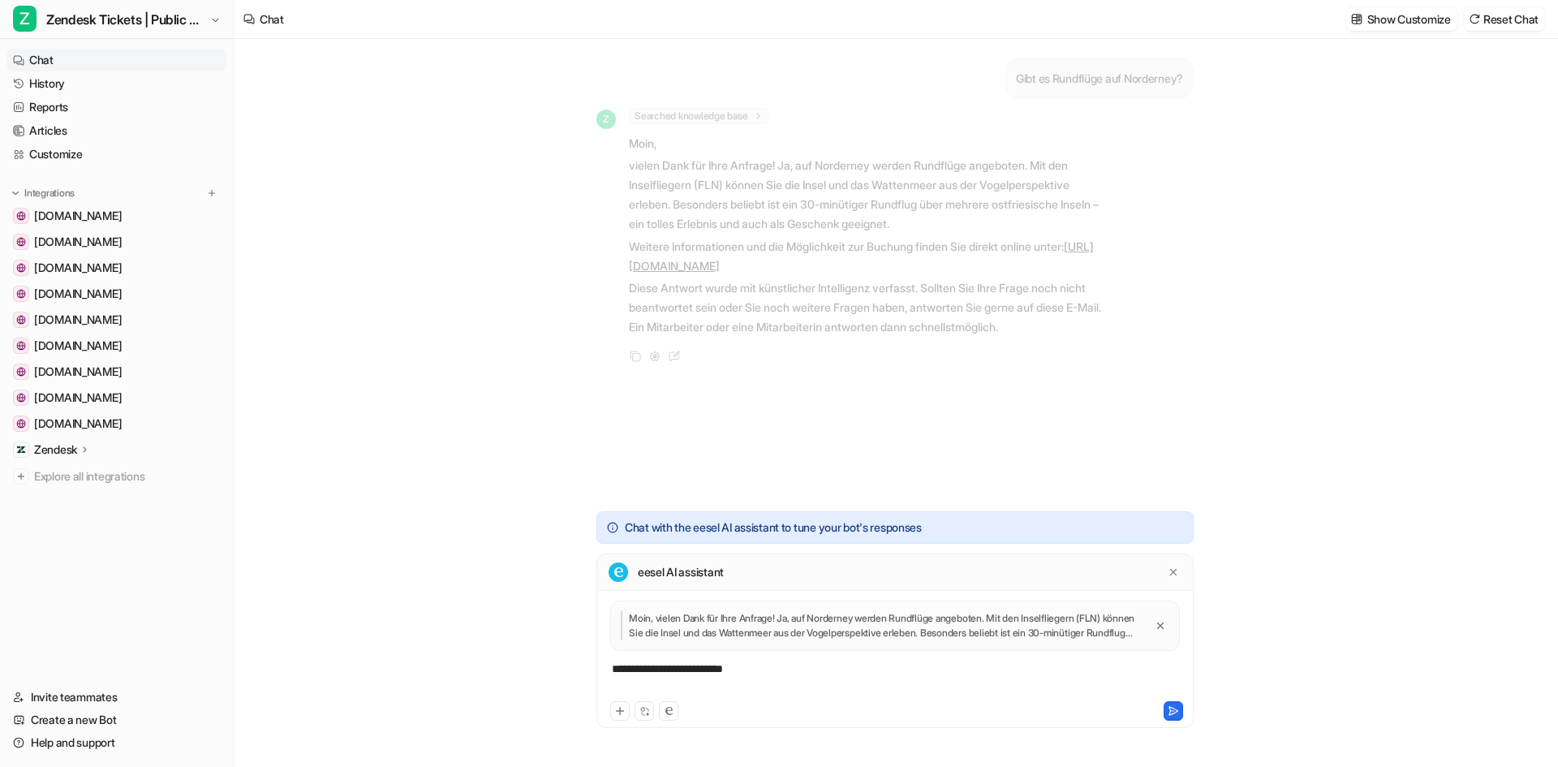
click at [766, 679] on div "**********" at bounding box center [895, 679] width 589 height 37
drag, startPoint x: 767, startPoint y: 679, endPoint x: 562, endPoint y: 670, distance: 204.7
click at [541, 676] on div "Gibt es Rundflüge auf Norderney? Z Searched knowledge base search_queries : [ "…" at bounding box center [895, 403] width 1323 height 728
click at [1166, 710] on button at bounding box center [1173, 710] width 19 height 19
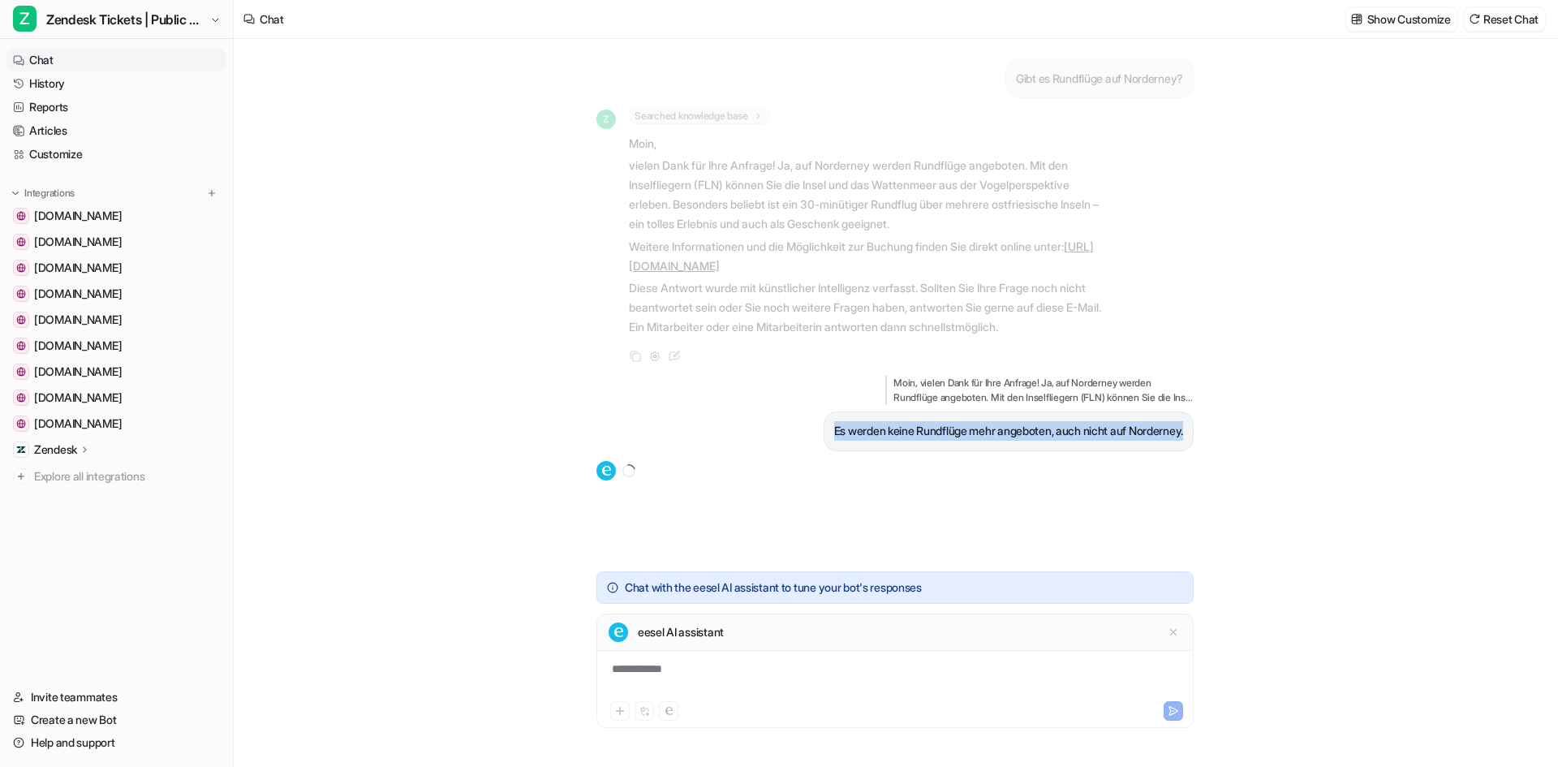
drag, startPoint x: 1185, startPoint y: 431, endPoint x: 777, endPoint y: 423, distance: 408.3
click at [777, 423] on div "Moin, vielen Dank für Ihre Anfrage! Ja, auf Norderney werden Rundflüge angebote…" at bounding box center [895, 413] width 597 height 75
copy p "Es werden keine Rundflüge mehr angeboten, auch nicht auf Norderney."
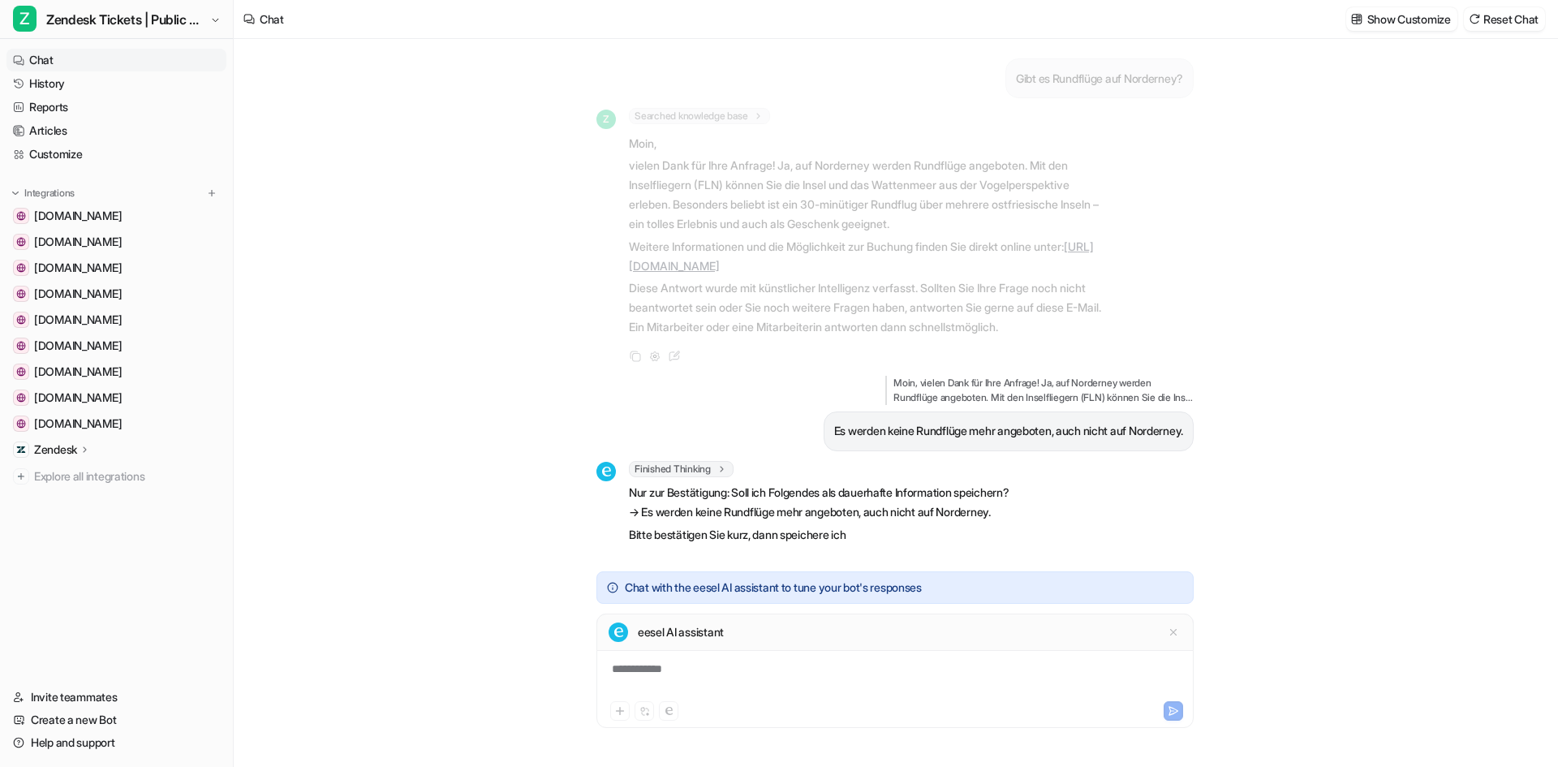
scroll to position [5, 0]
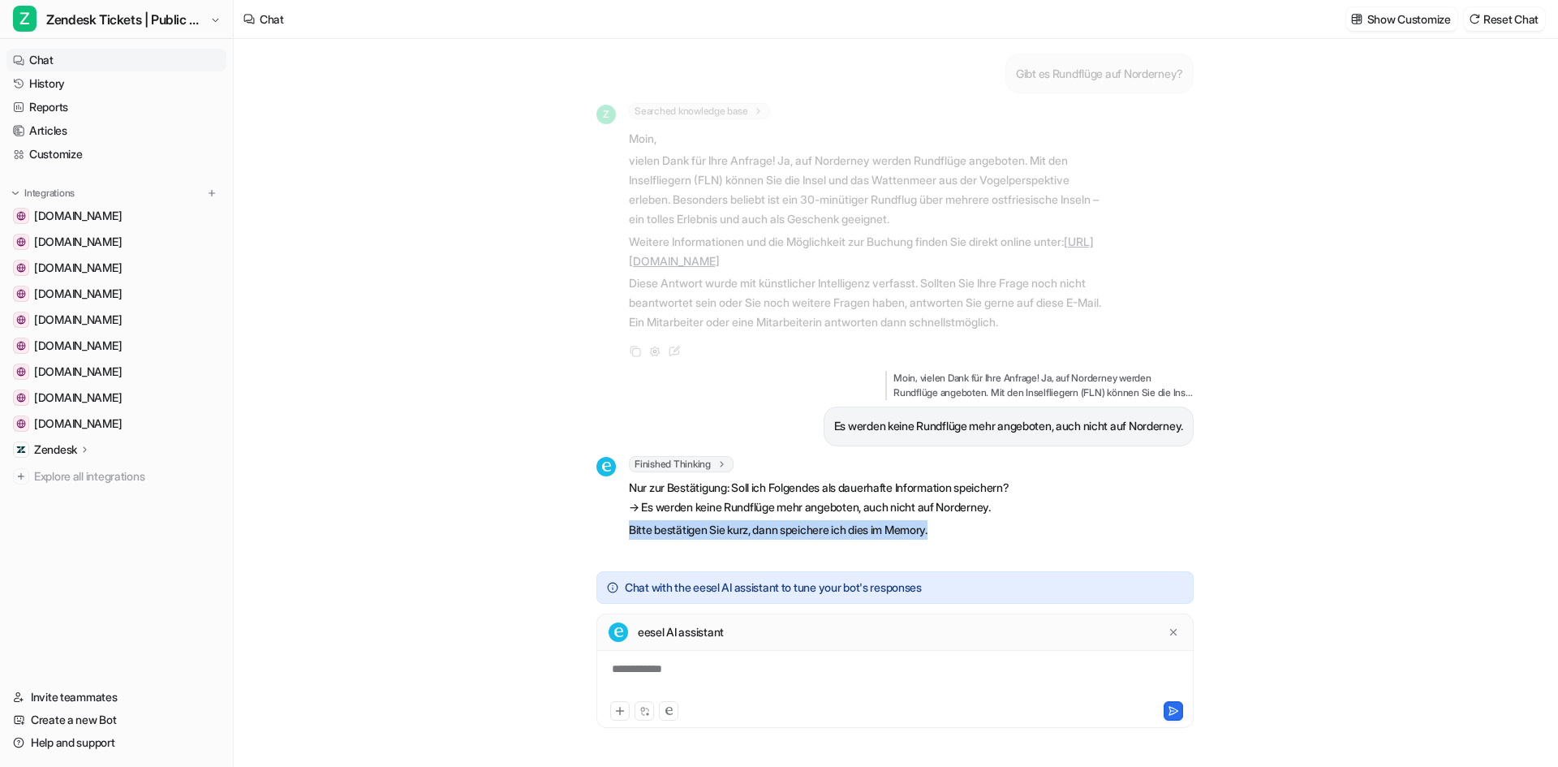
drag, startPoint x: 629, startPoint y: 529, endPoint x: 1084, endPoint y: 538, distance: 454.6
click at [1084, 538] on div "Finished Thinking thought : "User is correcting a fact about Rundflüge (sightse…" at bounding box center [895, 499] width 597 height 87
click at [907, 558] on div "Gibt es Rundflüge auf Norderney? Z Searched knowledge base search_queries : [ "…" at bounding box center [895, 300] width 597 height 523
click at [683, 688] on div "**********" at bounding box center [895, 679] width 589 height 37
click at [699, 668] on div at bounding box center [895, 679] width 589 height 37
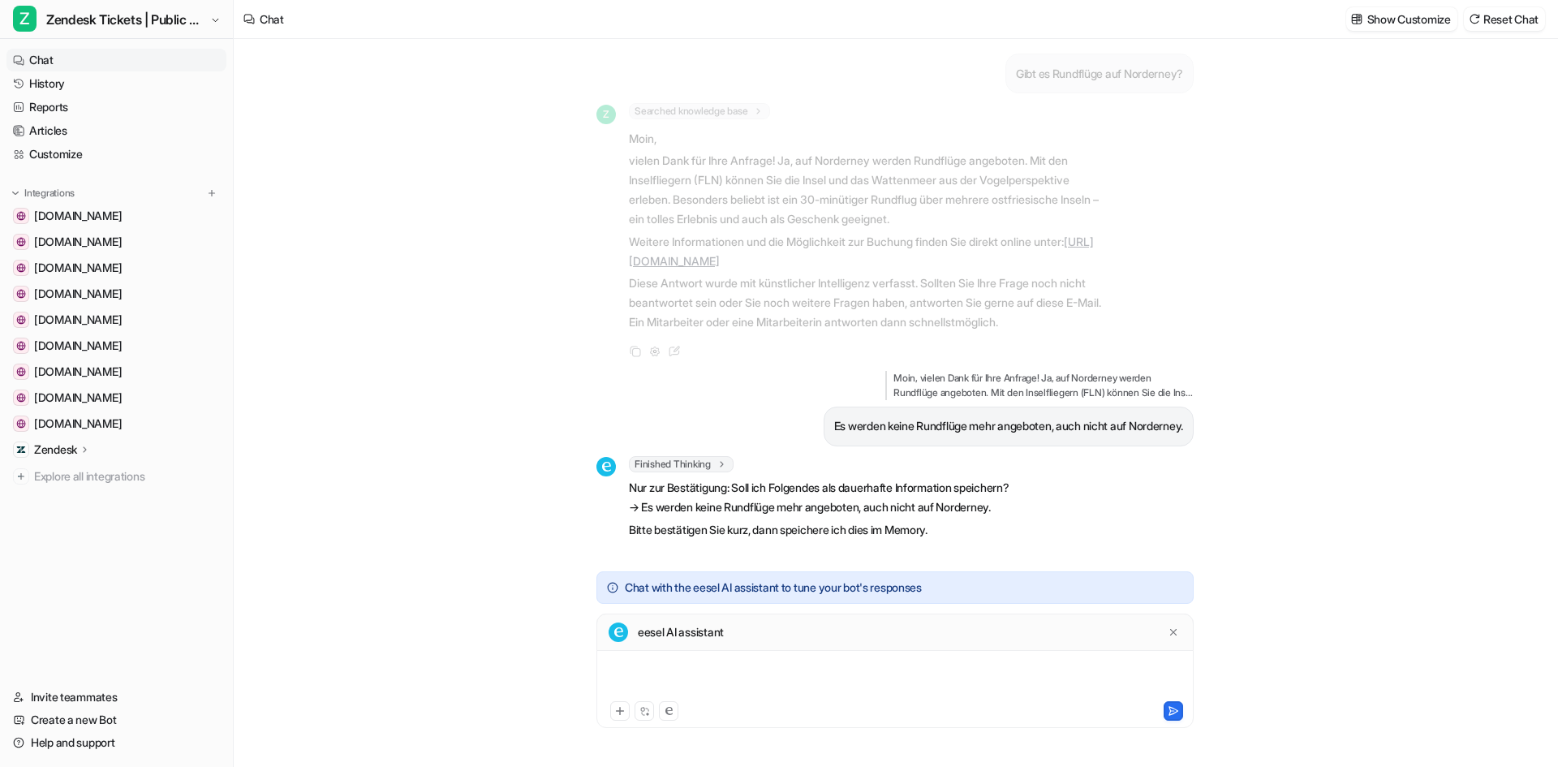
click at [643, 668] on div at bounding box center [895, 679] width 589 height 37
click at [649, 668] on div at bounding box center [895, 679] width 589 height 37
click at [1508, 22] on button "Reset Chat" at bounding box center [1504, 19] width 81 height 24
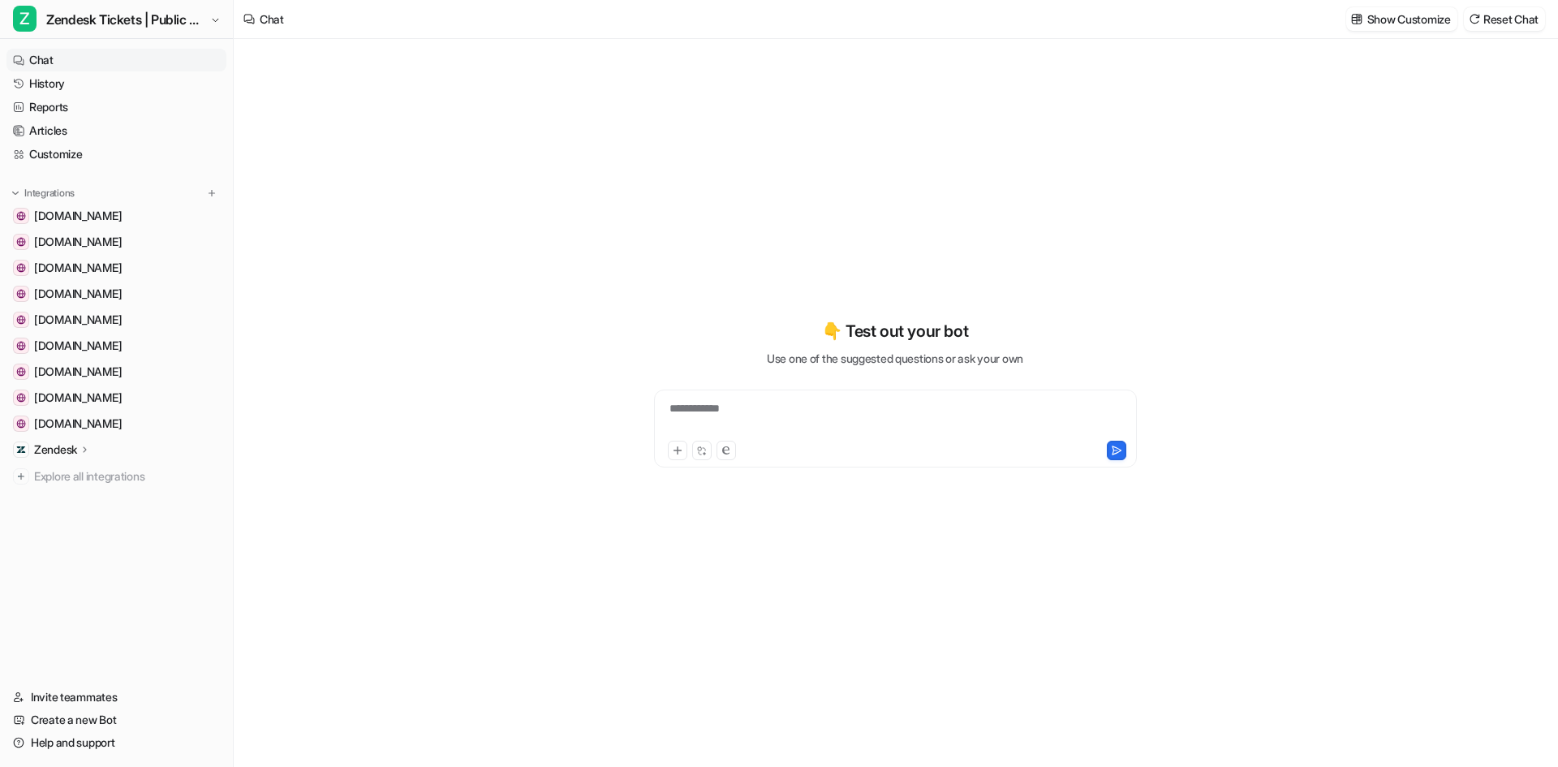
drag, startPoint x: 743, startPoint y: 387, endPoint x: 742, endPoint y: 412, distance: 25.2
click at [743, 390] on div "**********" at bounding box center [895, 393] width 597 height 149
click at [742, 412] on div at bounding box center [895, 418] width 475 height 37
